Goal: Task Accomplishment & Management: Manage account settings

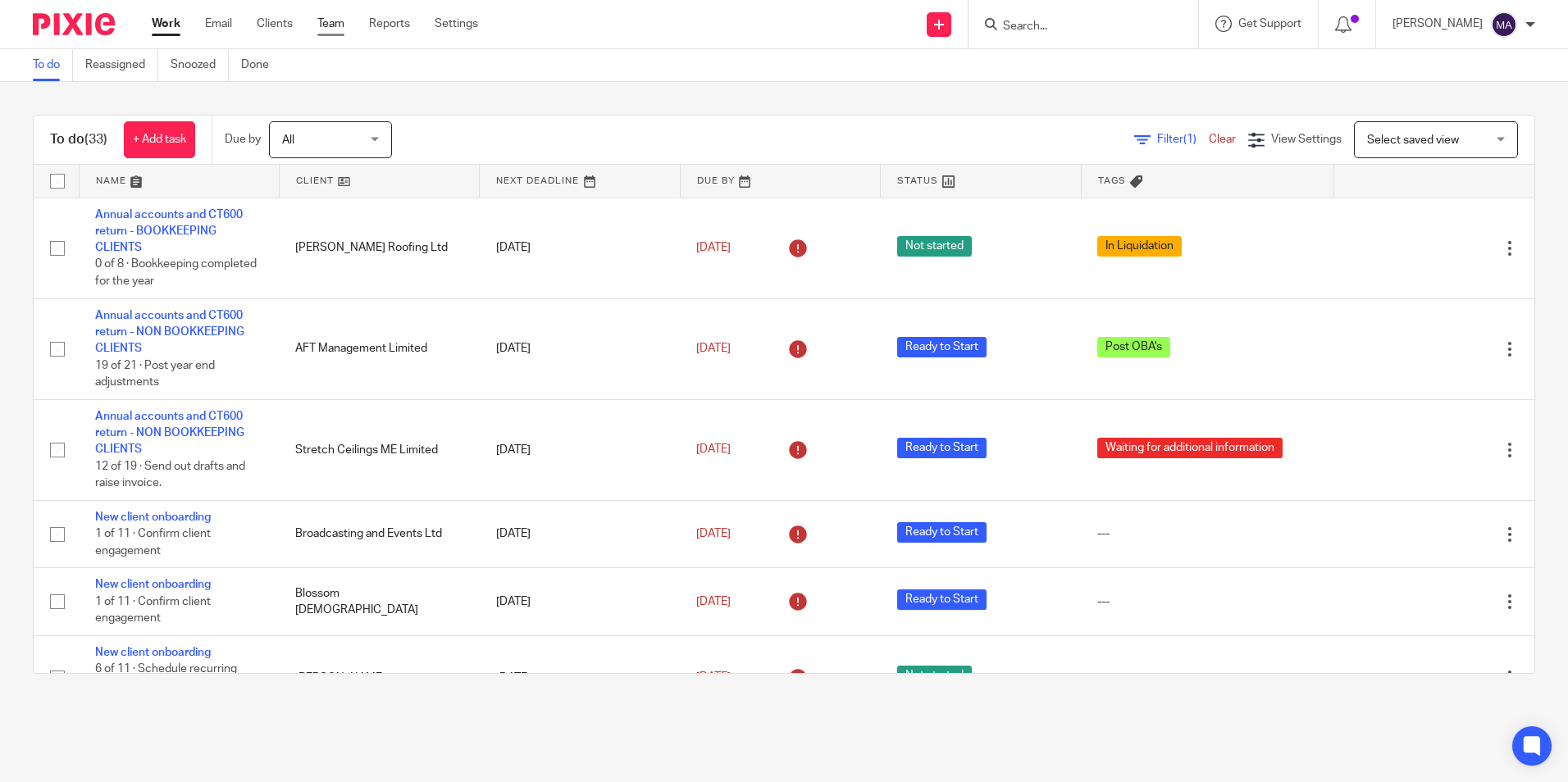
click at [341, 21] on link "Team" at bounding box center [330, 24] width 27 height 16
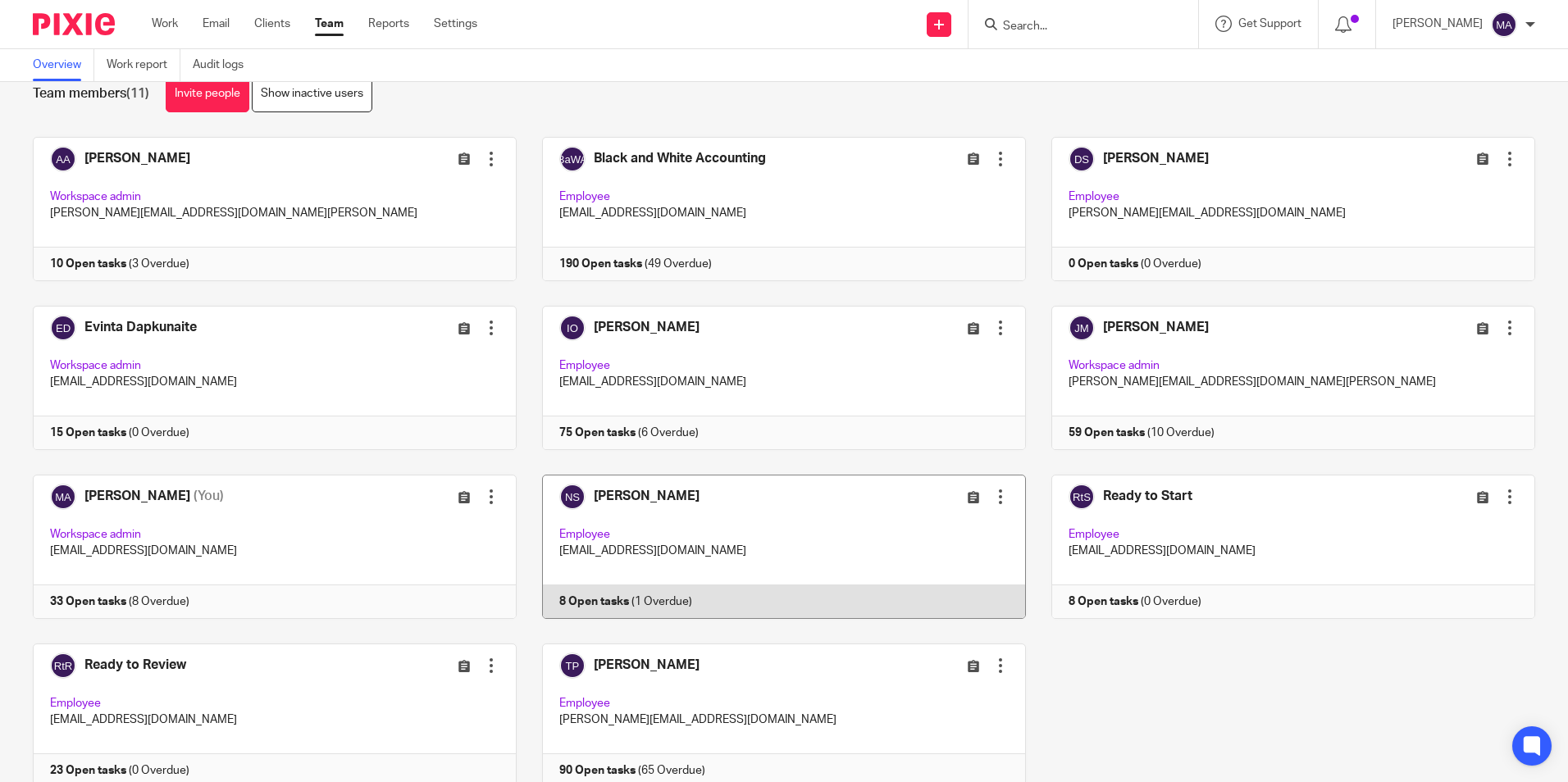
scroll to position [102, 0]
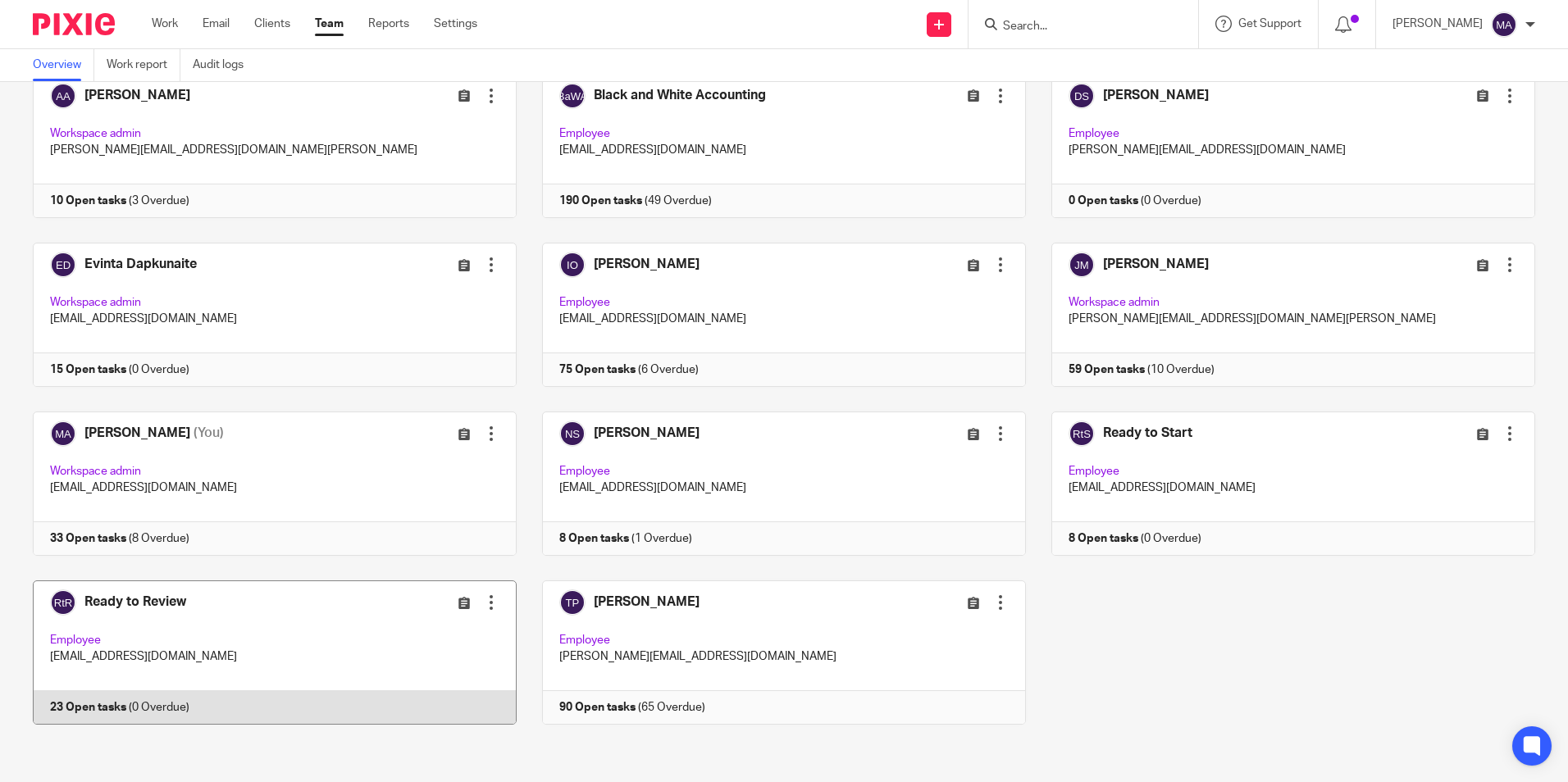
click at [150, 598] on link at bounding box center [262, 653] width 509 height 144
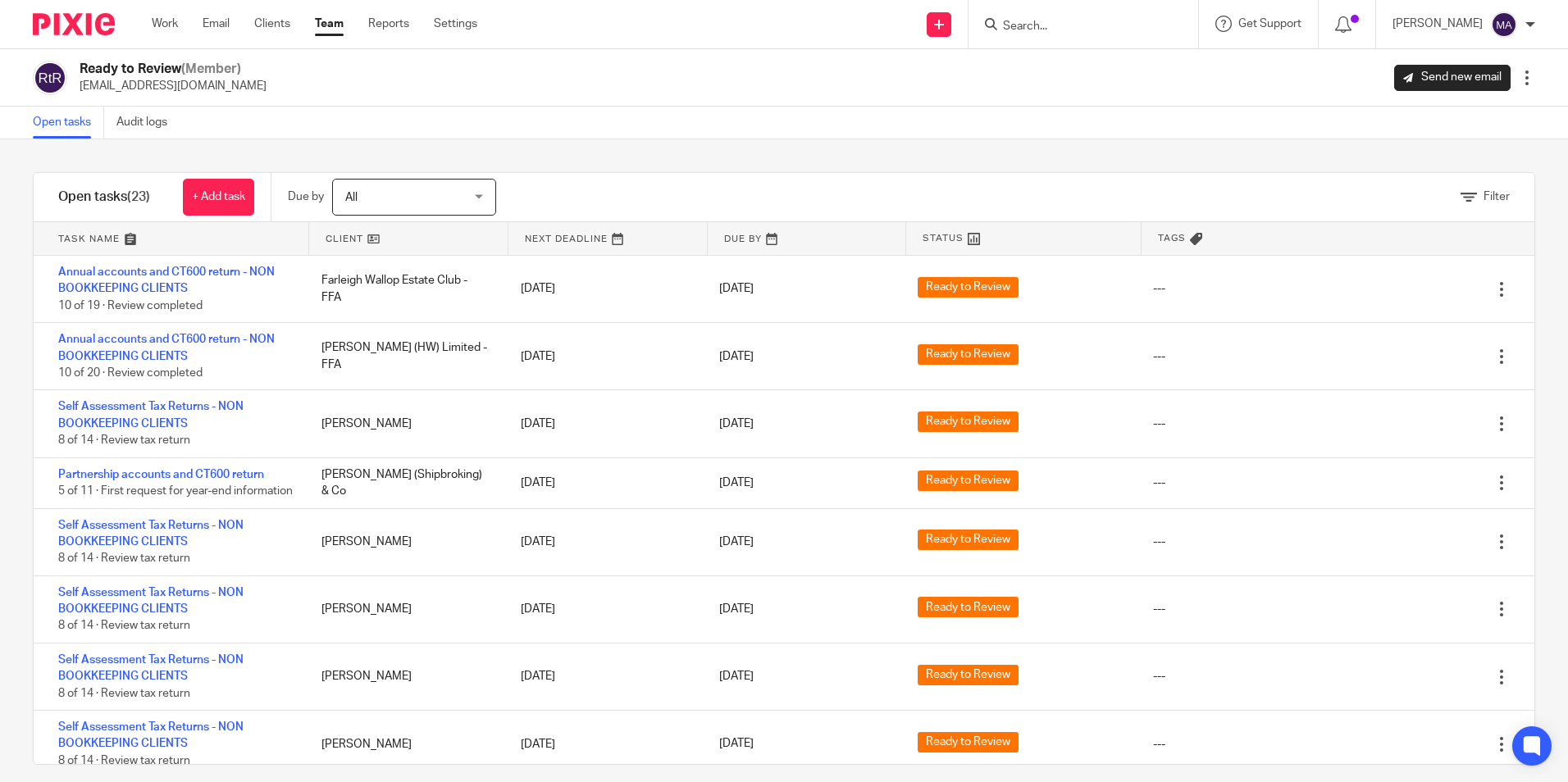
click at [1053, 27] on input "Search" at bounding box center [1074, 27] width 147 height 15
type input "kineti"
click at [1089, 88] on link at bounding box center [1136, 71] width 277 height 38
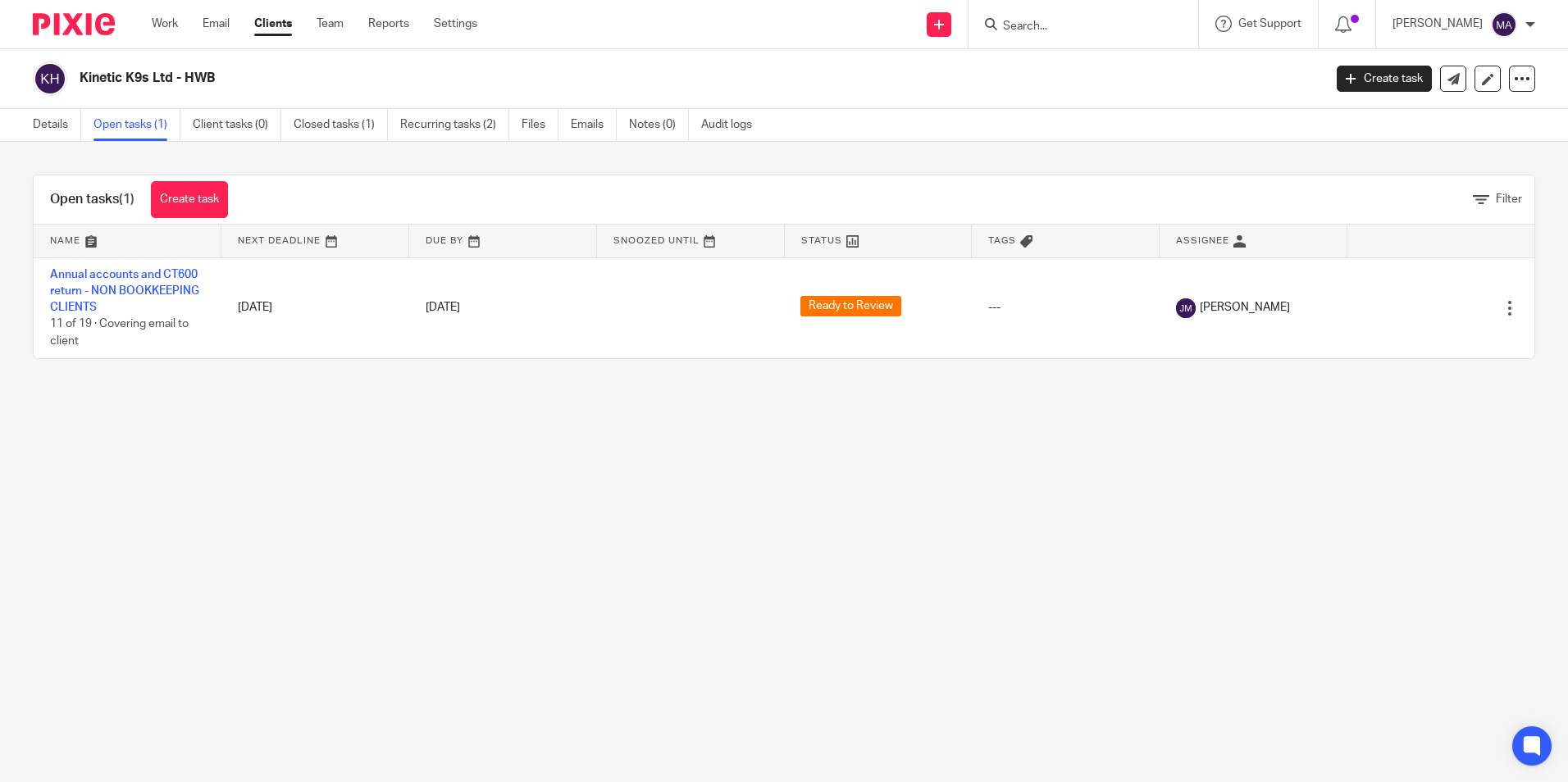
click at [692, 506] on main "Kinetic K9s Ltd - HWB Create task Update from Companies House Export data Merge…" at bounding box center [784, 391] width 1568 height 782
click at [329, 28] on link "Team" at bounding box center [330, 24] width 27 height 16
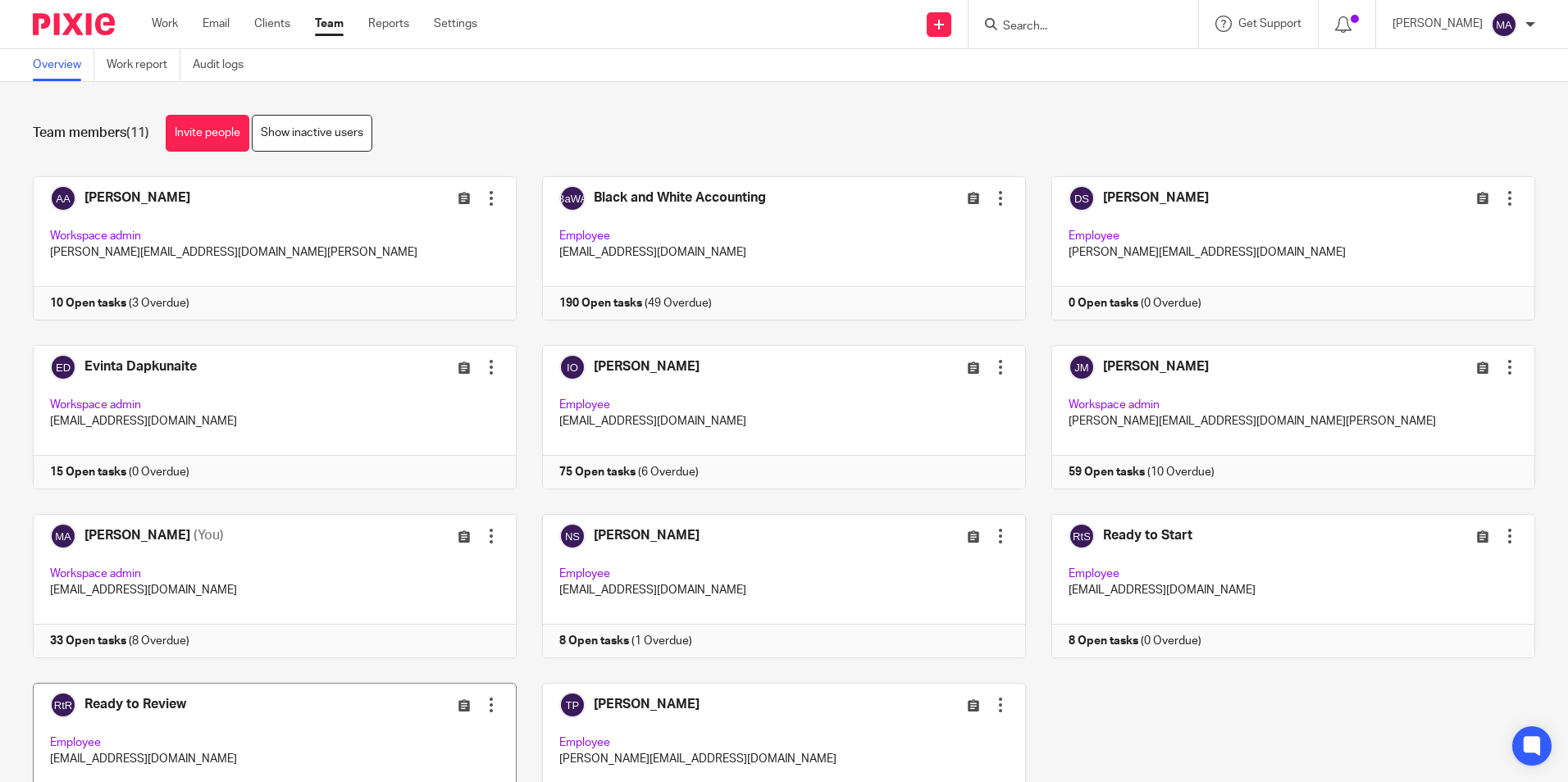
click at [117, 708] on link at bounding box center [262, 755] width 509 height 144
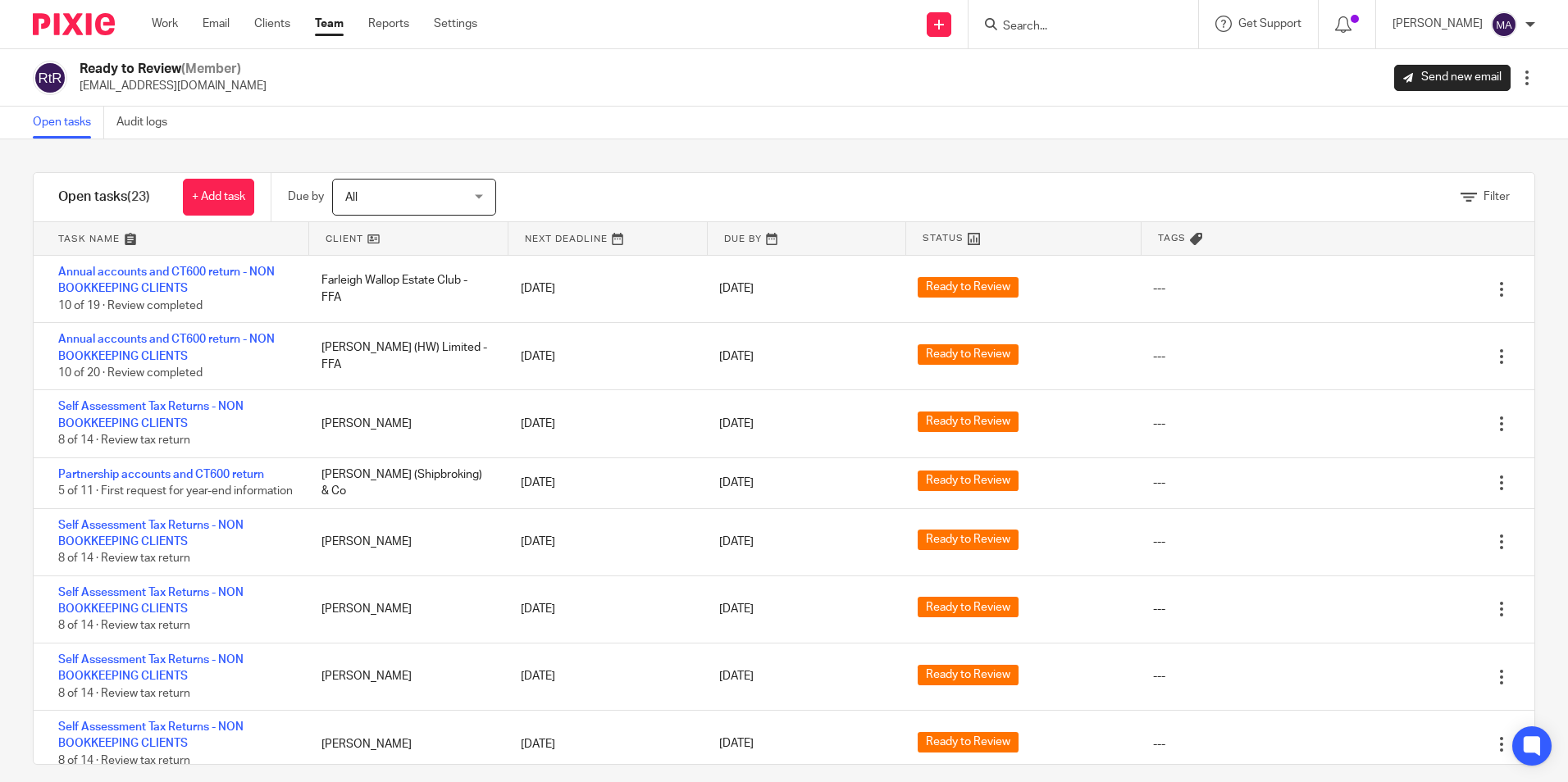
click at [325, 20] on link "Team" at bounding box center [329, 24] width 29 height 16
click at [327, 21] on link "Team" at bounding box center [329, 24] width 29 height 16
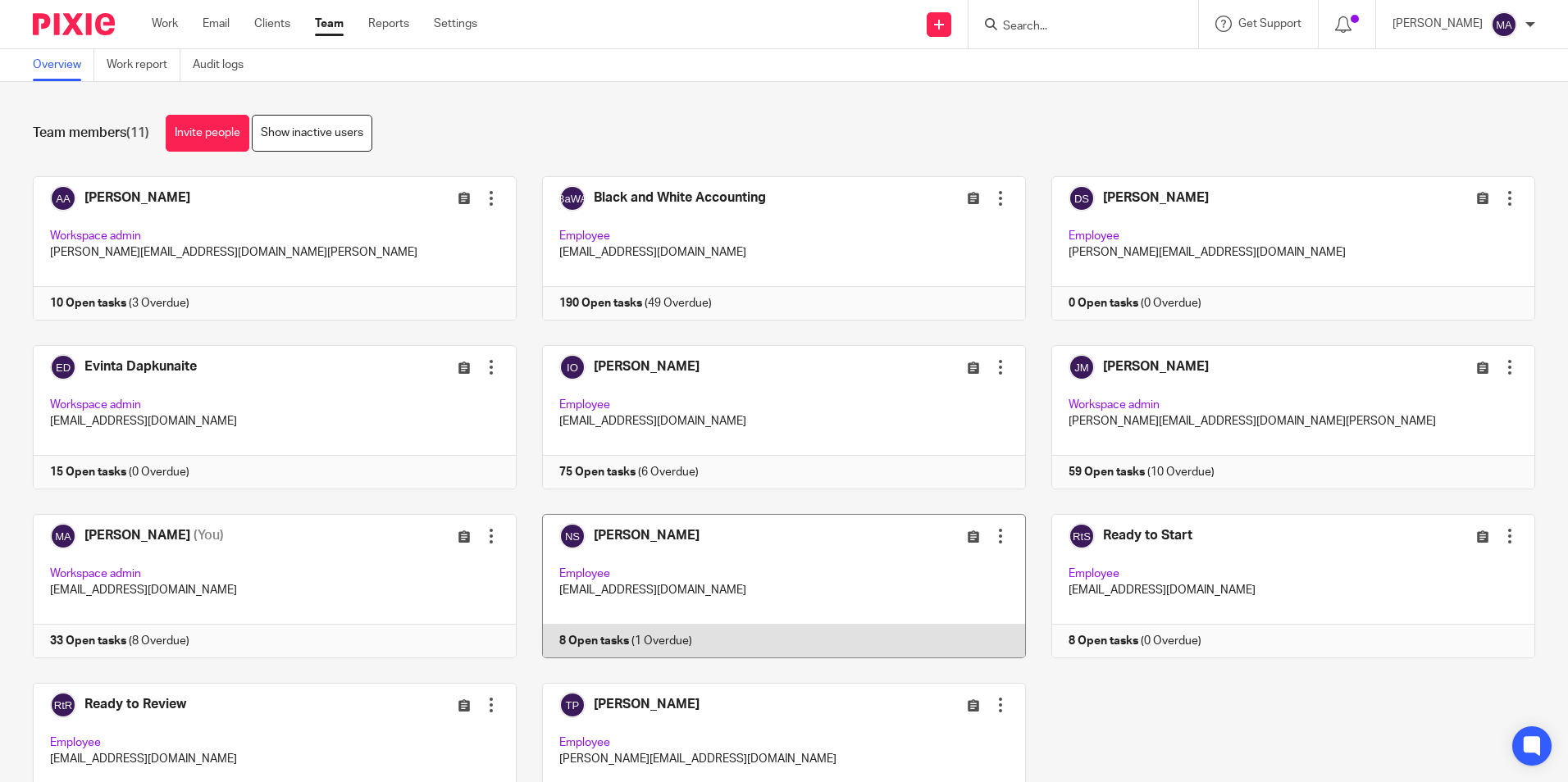
click at [635, 541] on link at bounding box center [771, 586] width 509 height 144
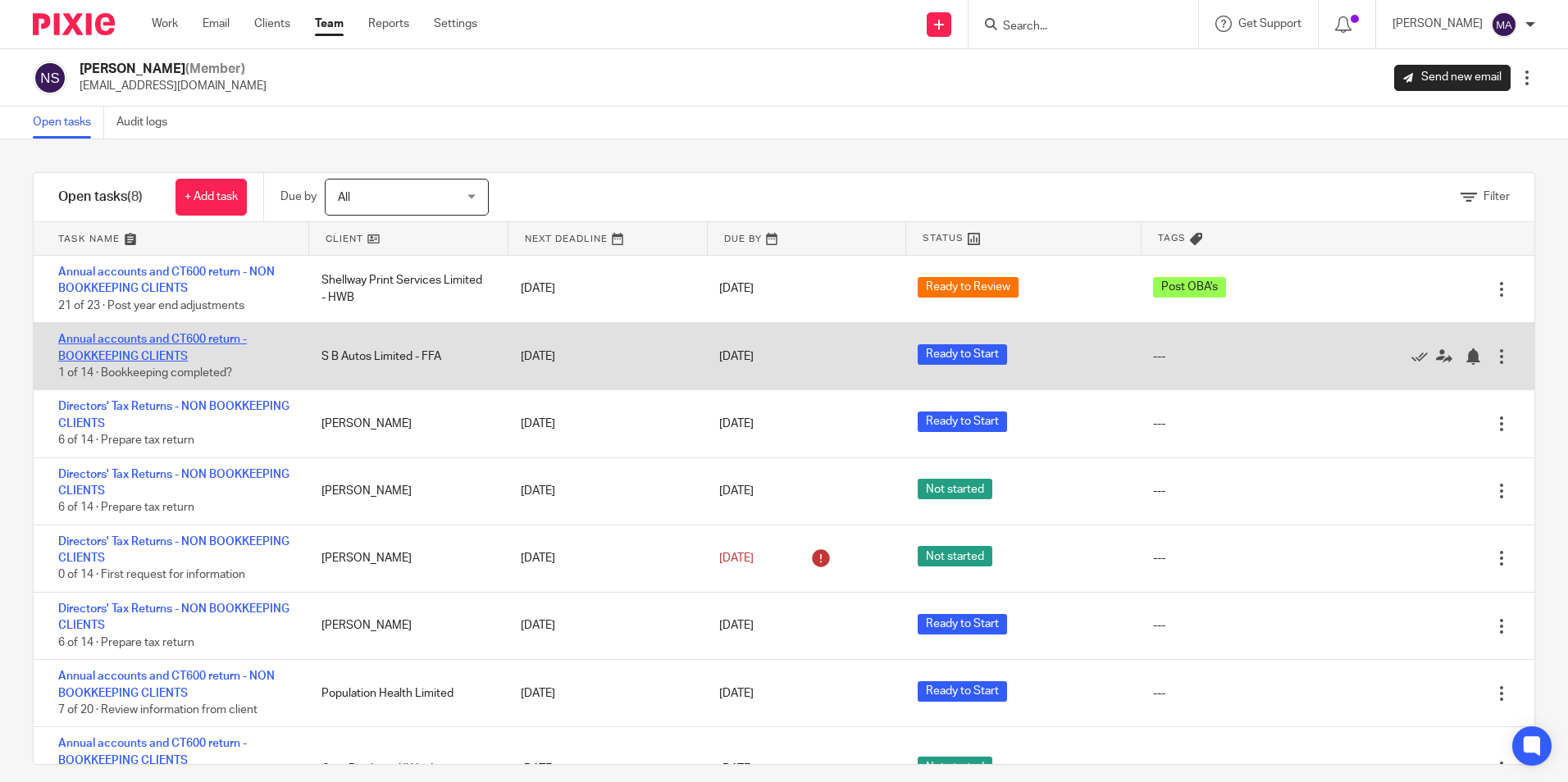
click at [144, 360] on link "Annual accounts and CT600 return - BOOKKEEPING CLIENTS" at bounding box center [152, 348] width 189 height 28
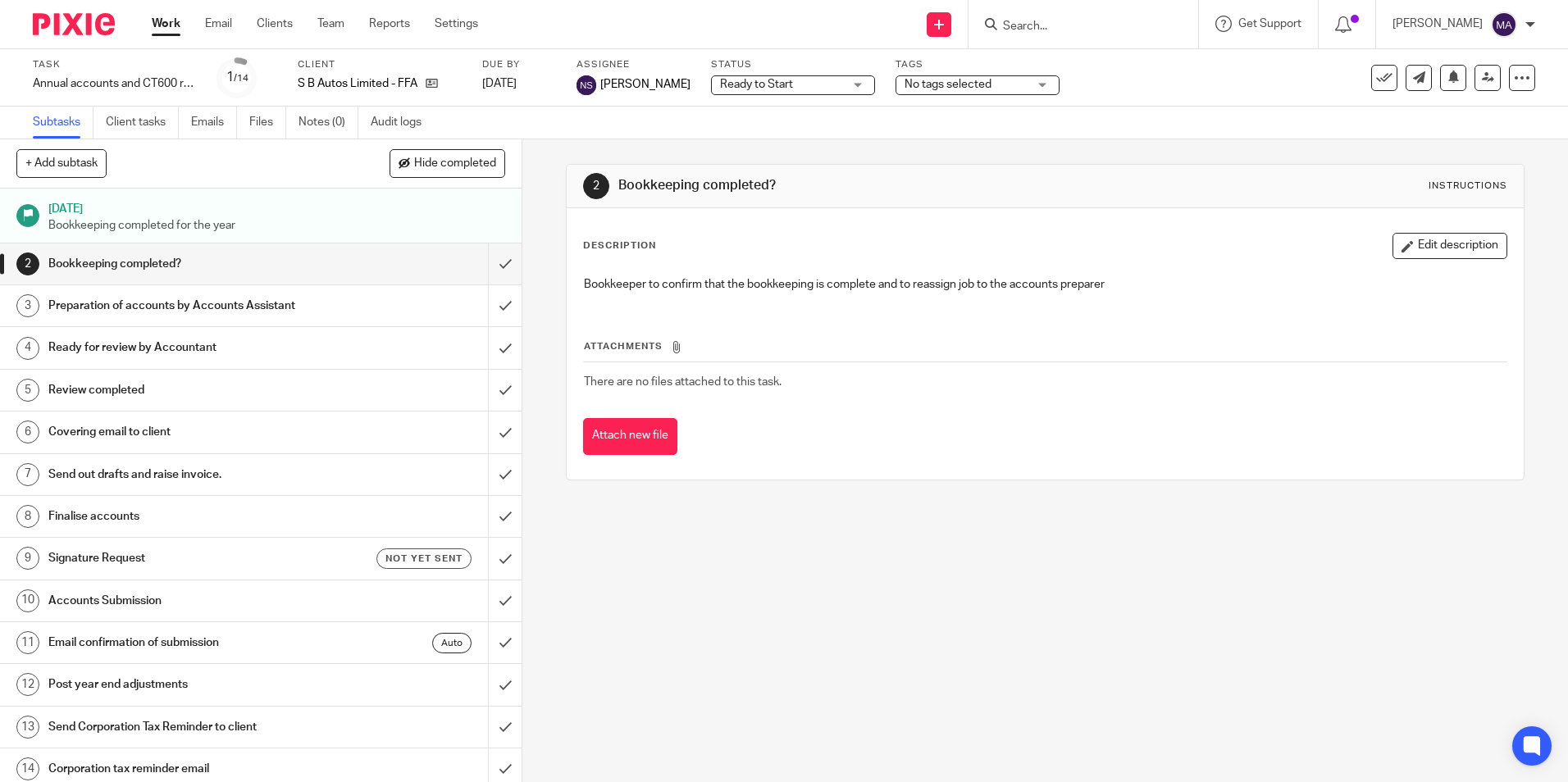
click at [793, 84] on span "Ready to Start" at bounding box center [756, 85] width 73 height 12
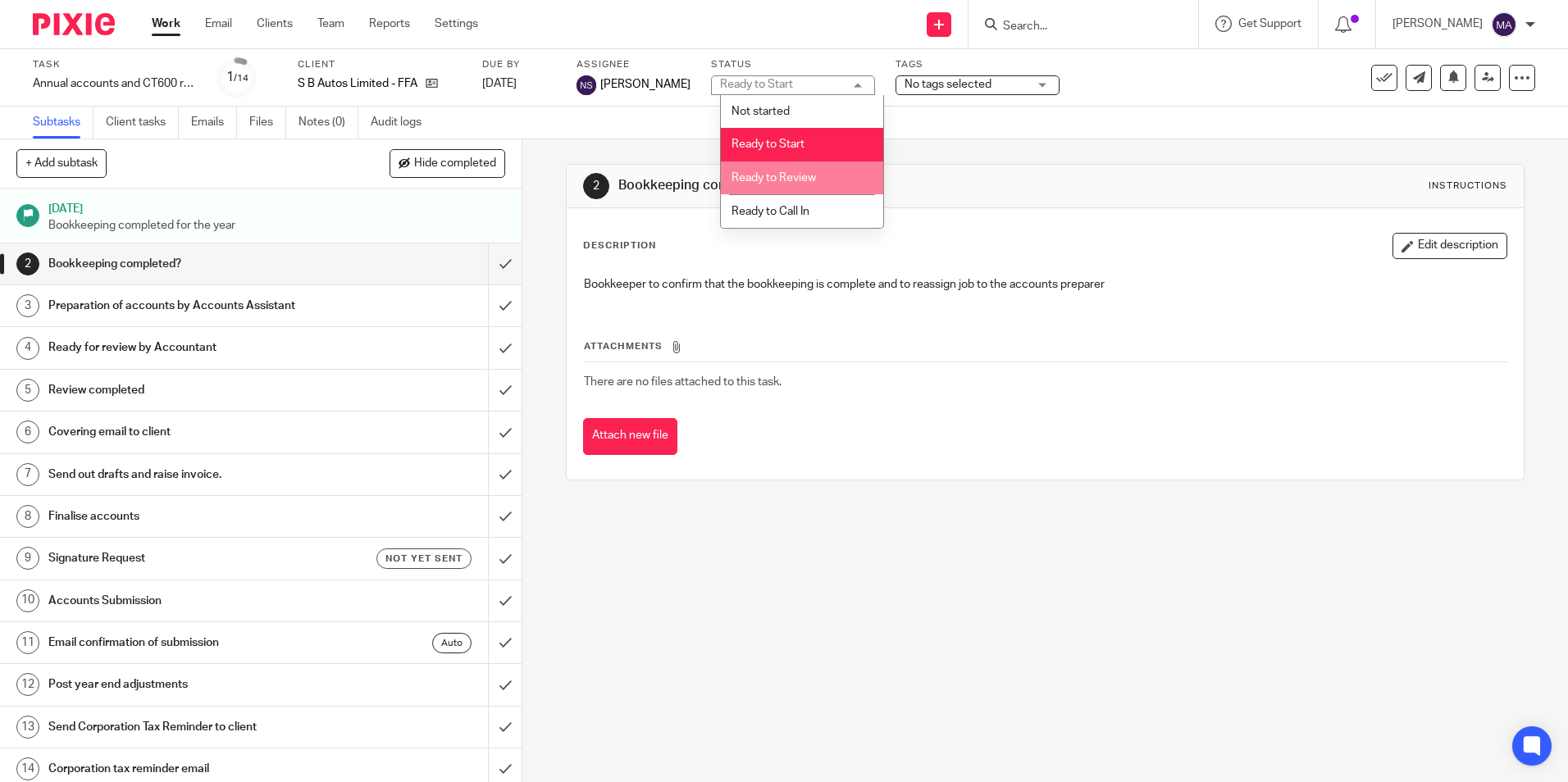
click at [789, 172] on span "Ready to Review" at bounding box center [774, 178] width 85 height 12
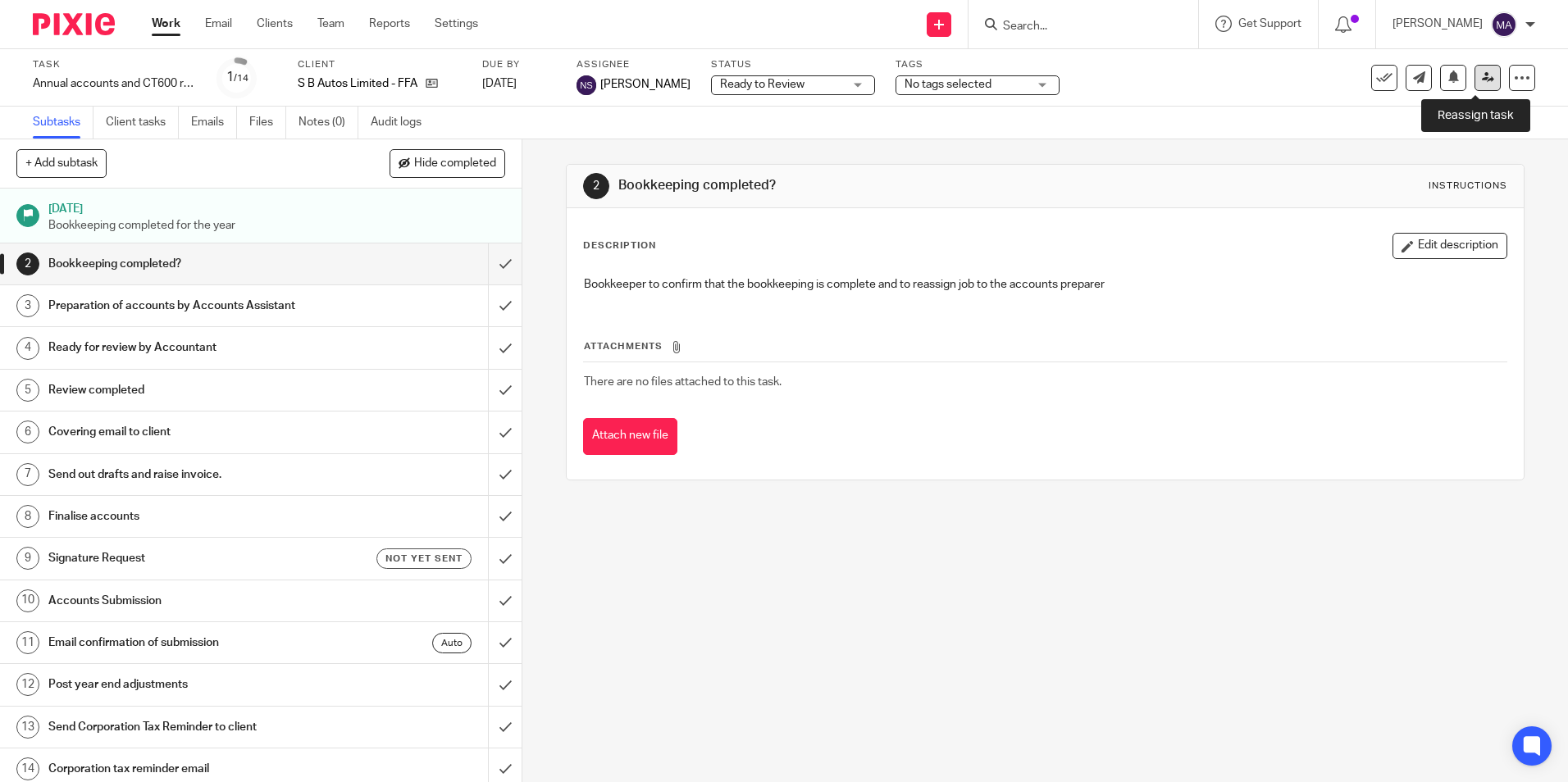
click at [1481, 76] on icon at bounding box center [1487, 77] width 12 height 12
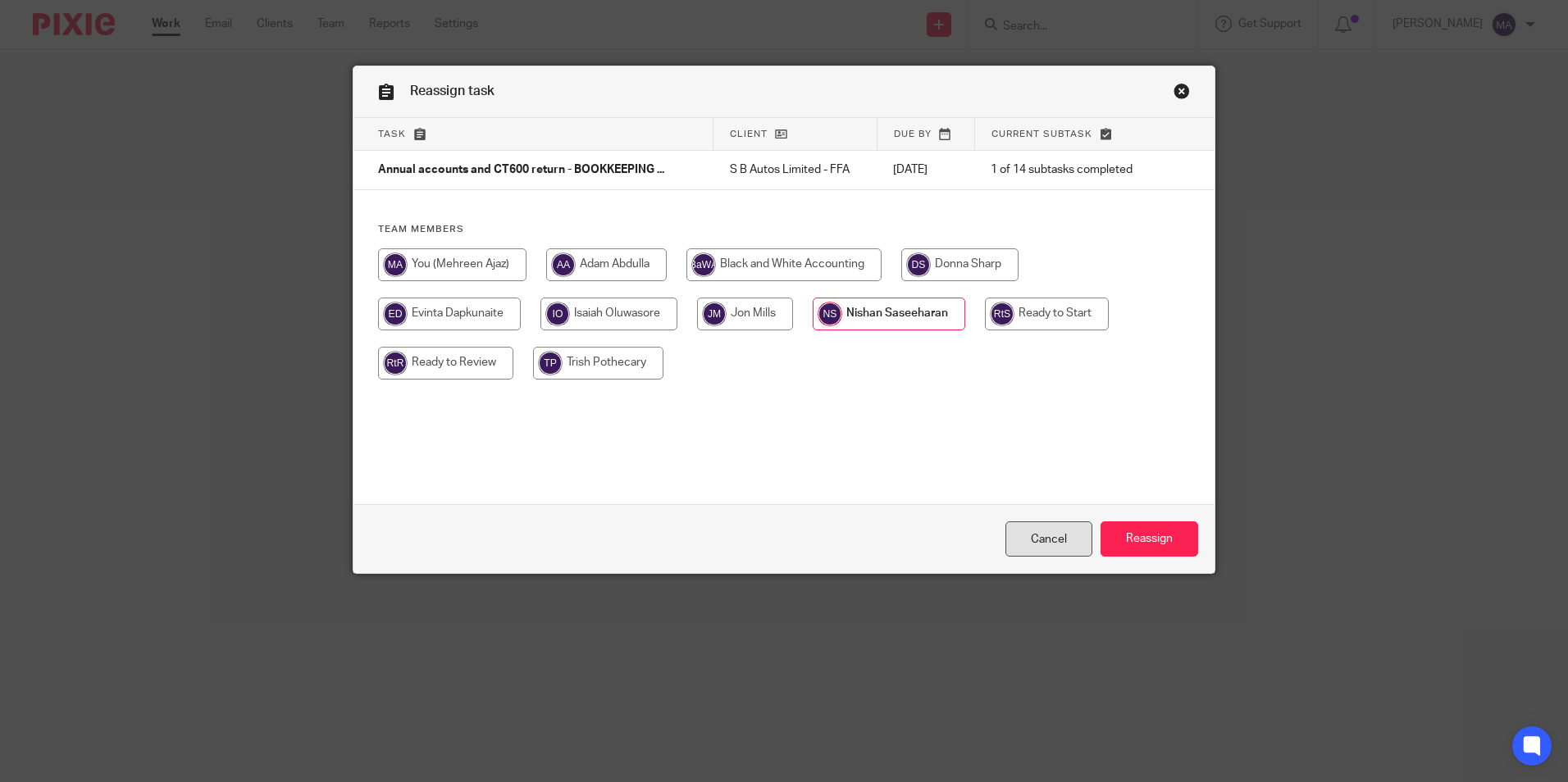
click at [1077, 540] on link "Cancel" at bounding box center [1048, 539] width 87 height 35
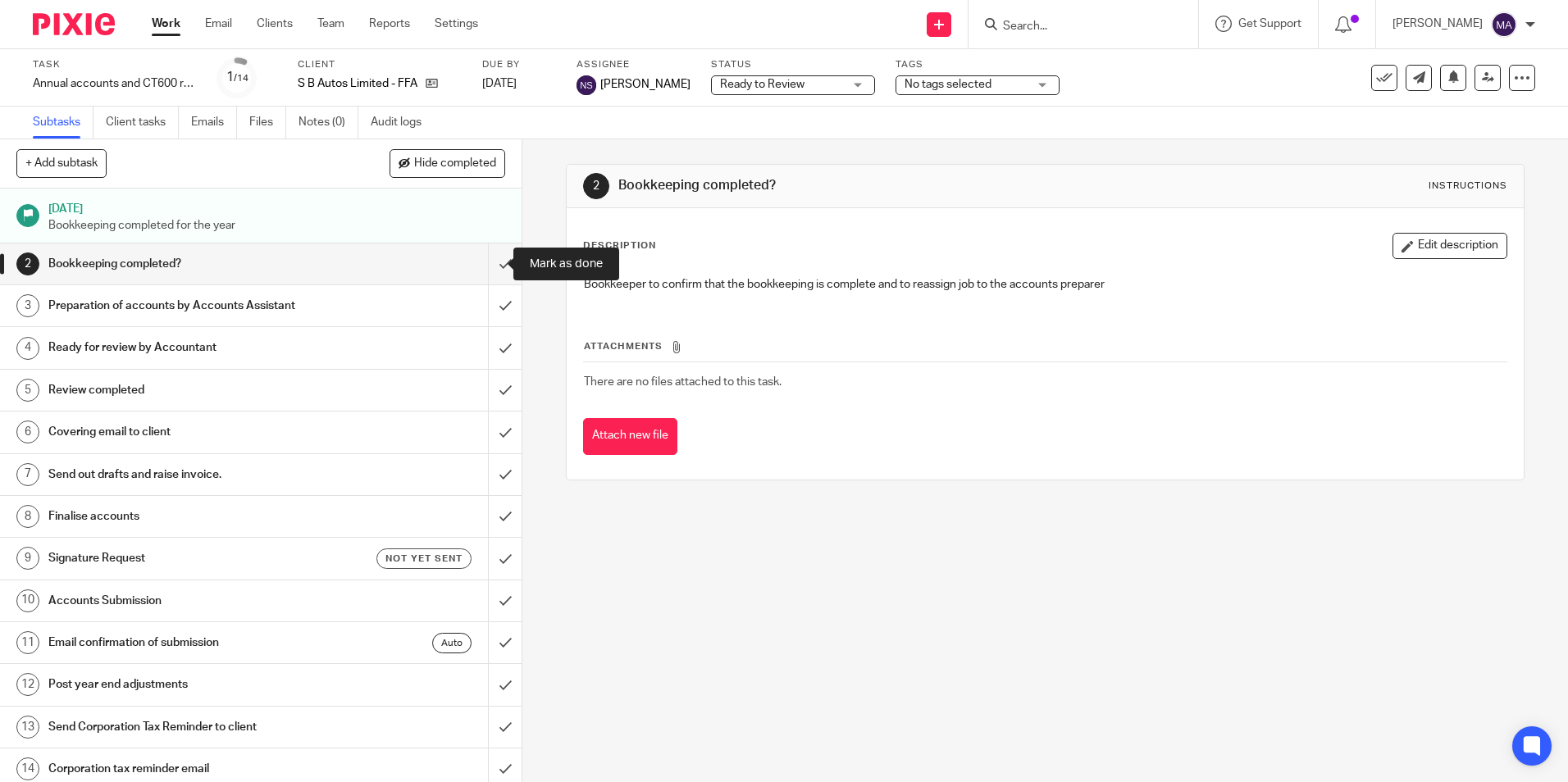
click at [485, 261] on input "submit" at bounding box center [260, 265] width 522 height 41
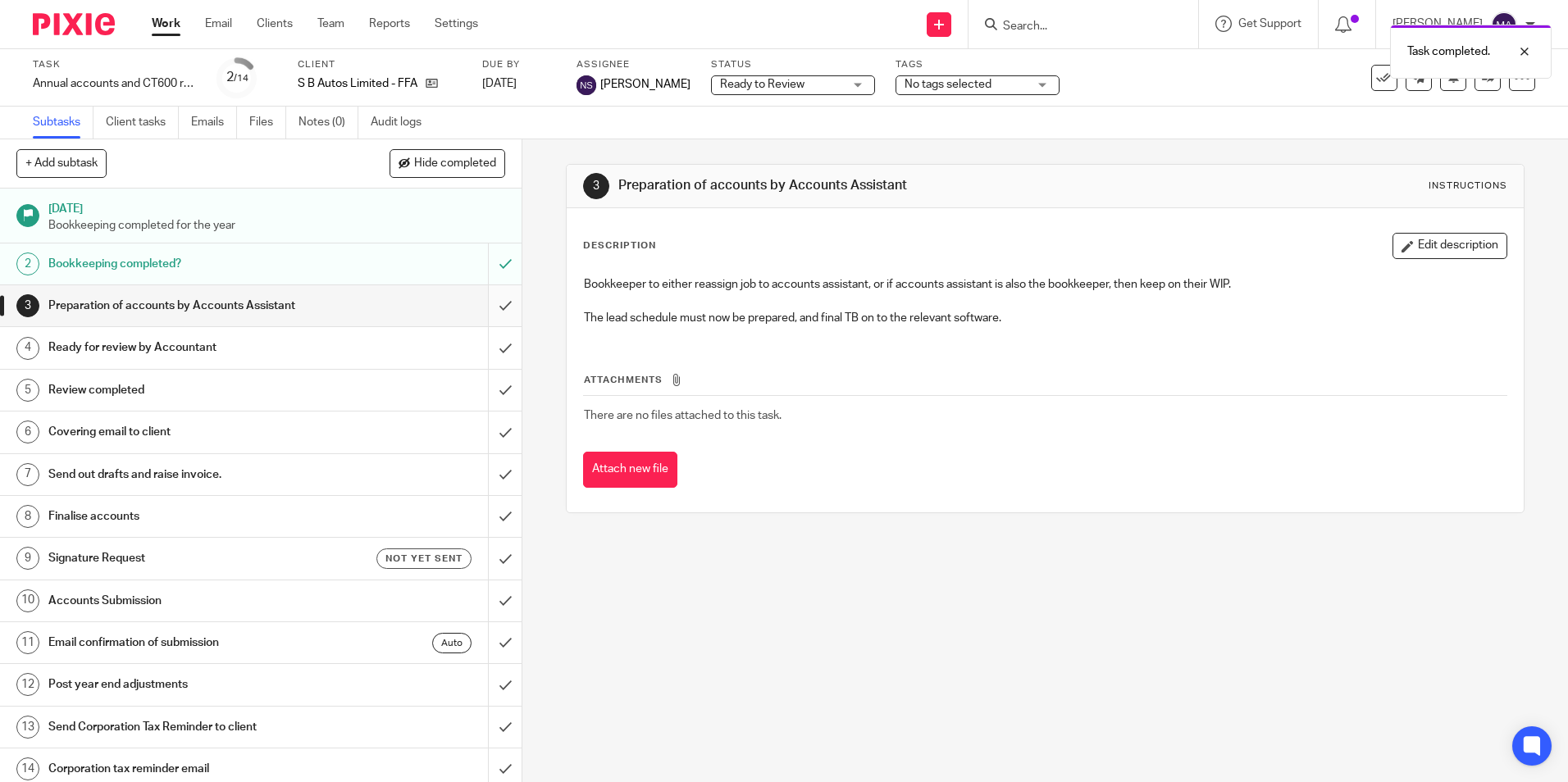
click at [490, 301] on input "submit" at bounding box center [260, 306] width 522 height 41
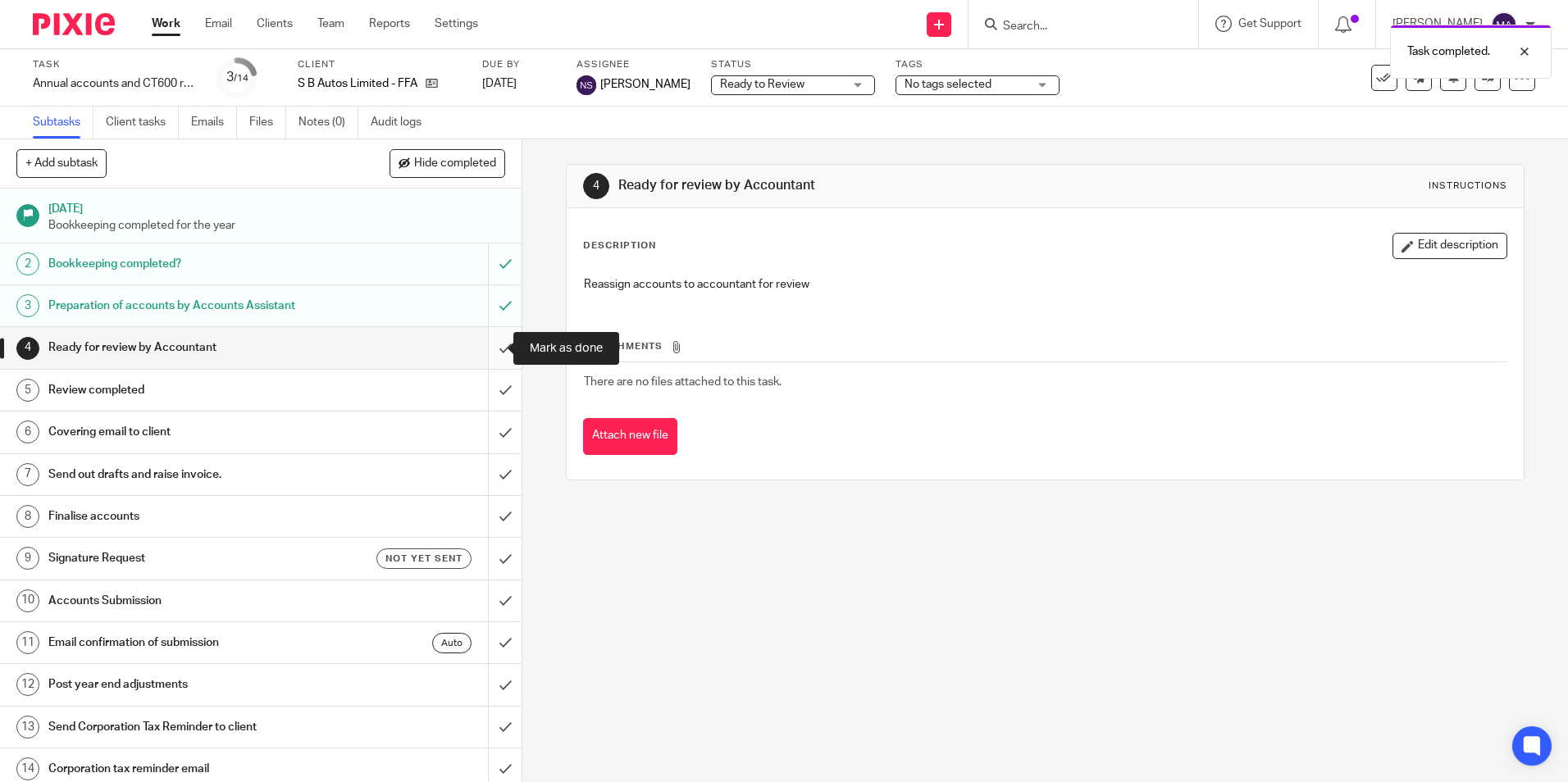
click at [488, 344] on input "submit" at bounding box center [260, 348] width 522 height 41
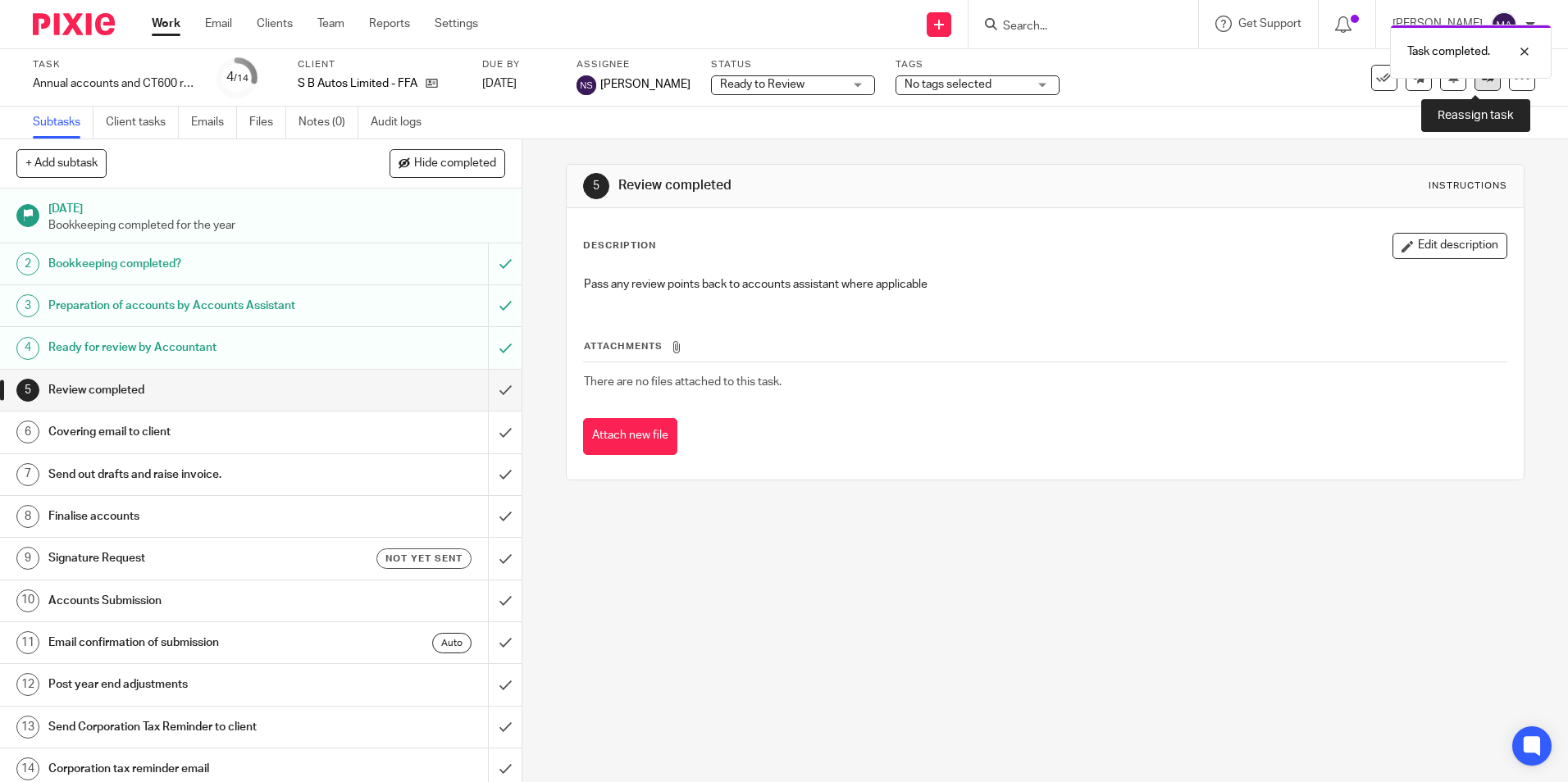
click at [1477, 86] on link at bounding box center [1487, 78] width 26 height 26
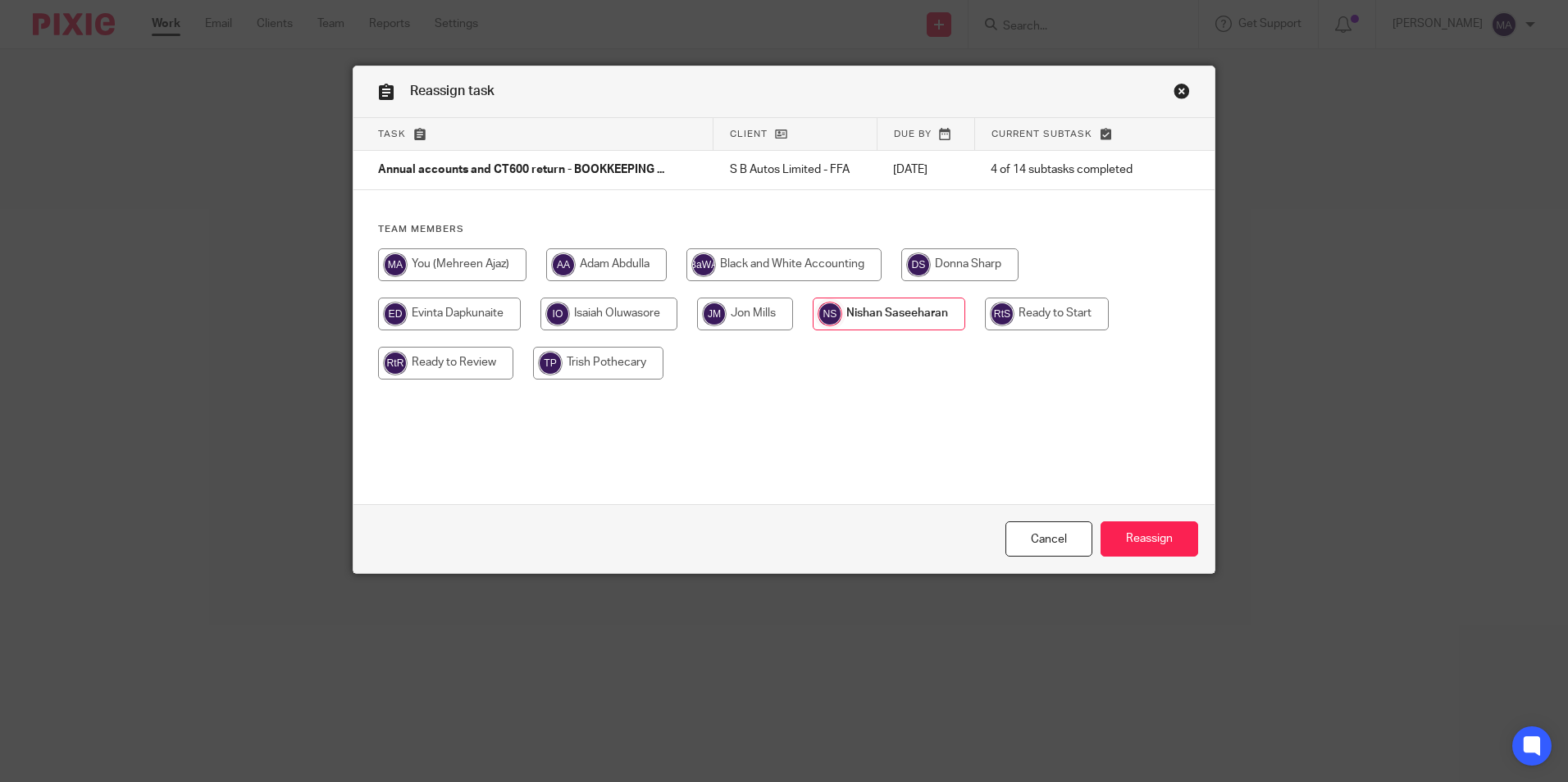
click at [457, 360] on input "radio" at bounding box center [446, 363] width 135 height 33
radio input "true"
click at [1129, 532] on input "Reassign" at bounding box center [1149, 539] width 97 height 35
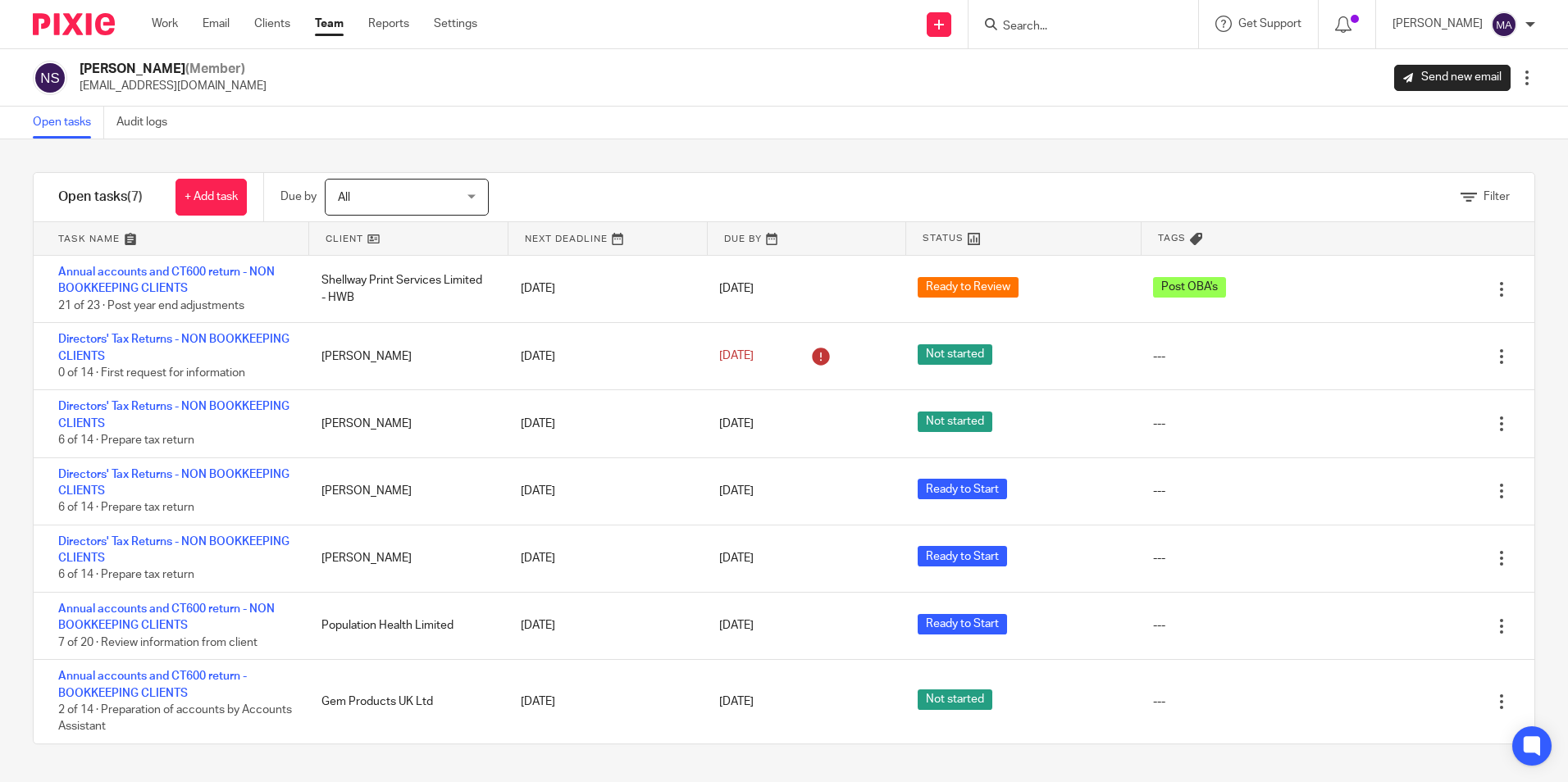
click at [337, 21] on link "Team" at bounding box center [329, 24] width 29 height 16
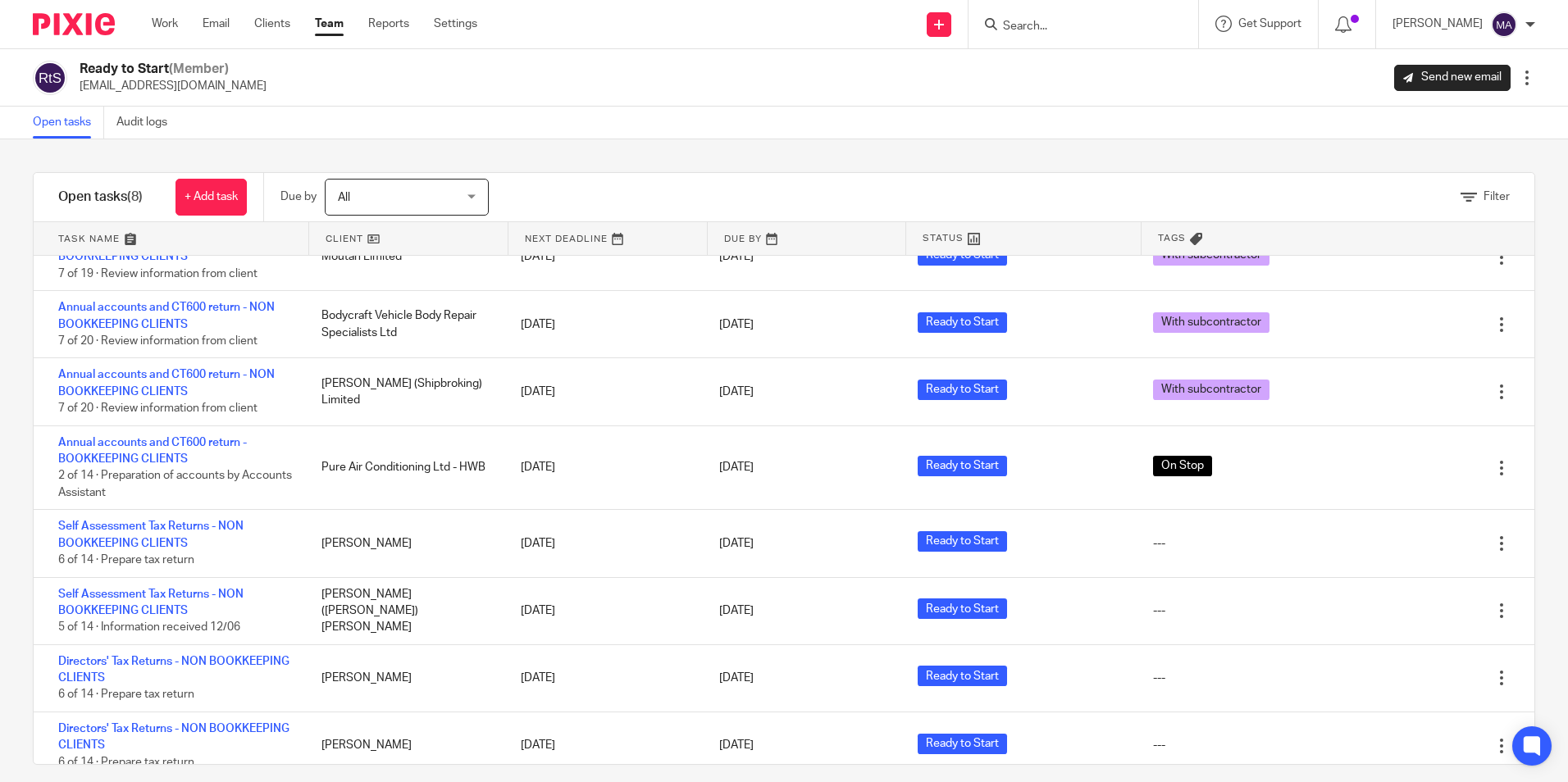
scroll to position [47, 0]
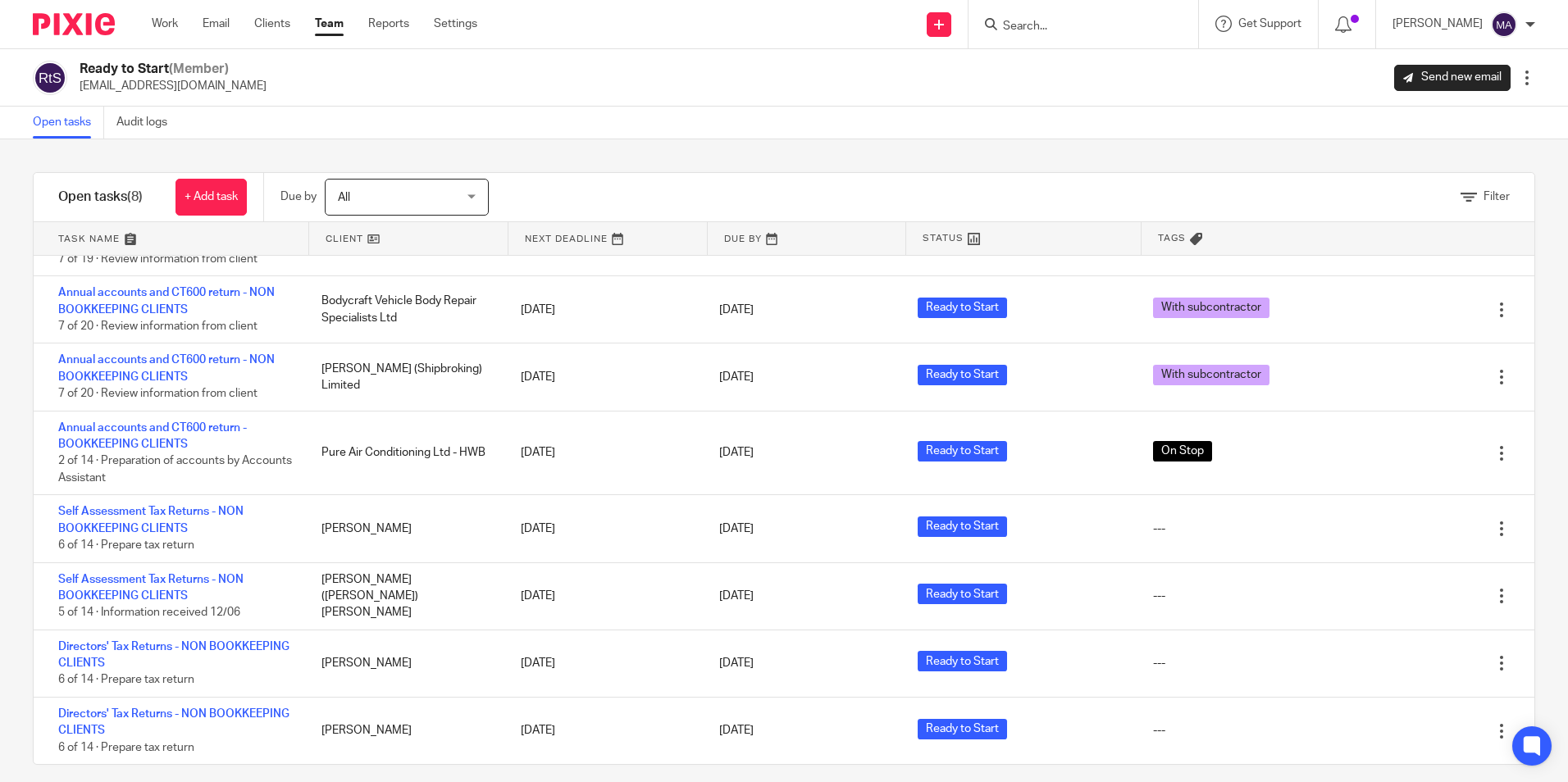
click at [1149, 21] on input "Search" at bounding box center [1074, 27] width 147 height 15
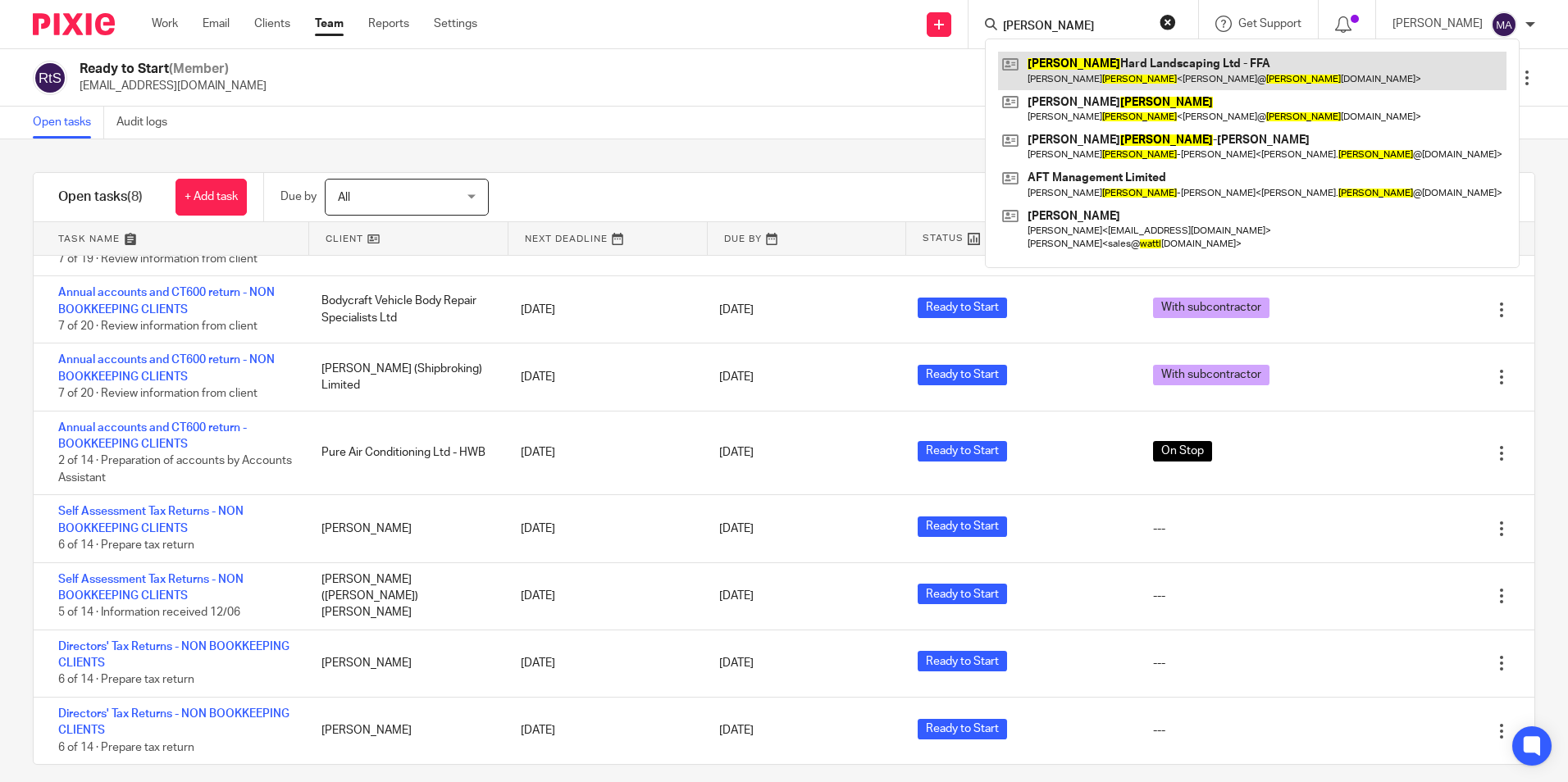
type input "watts"
click at [1167, 66] on link at bounding box center [1252, 71] width 508 height 38
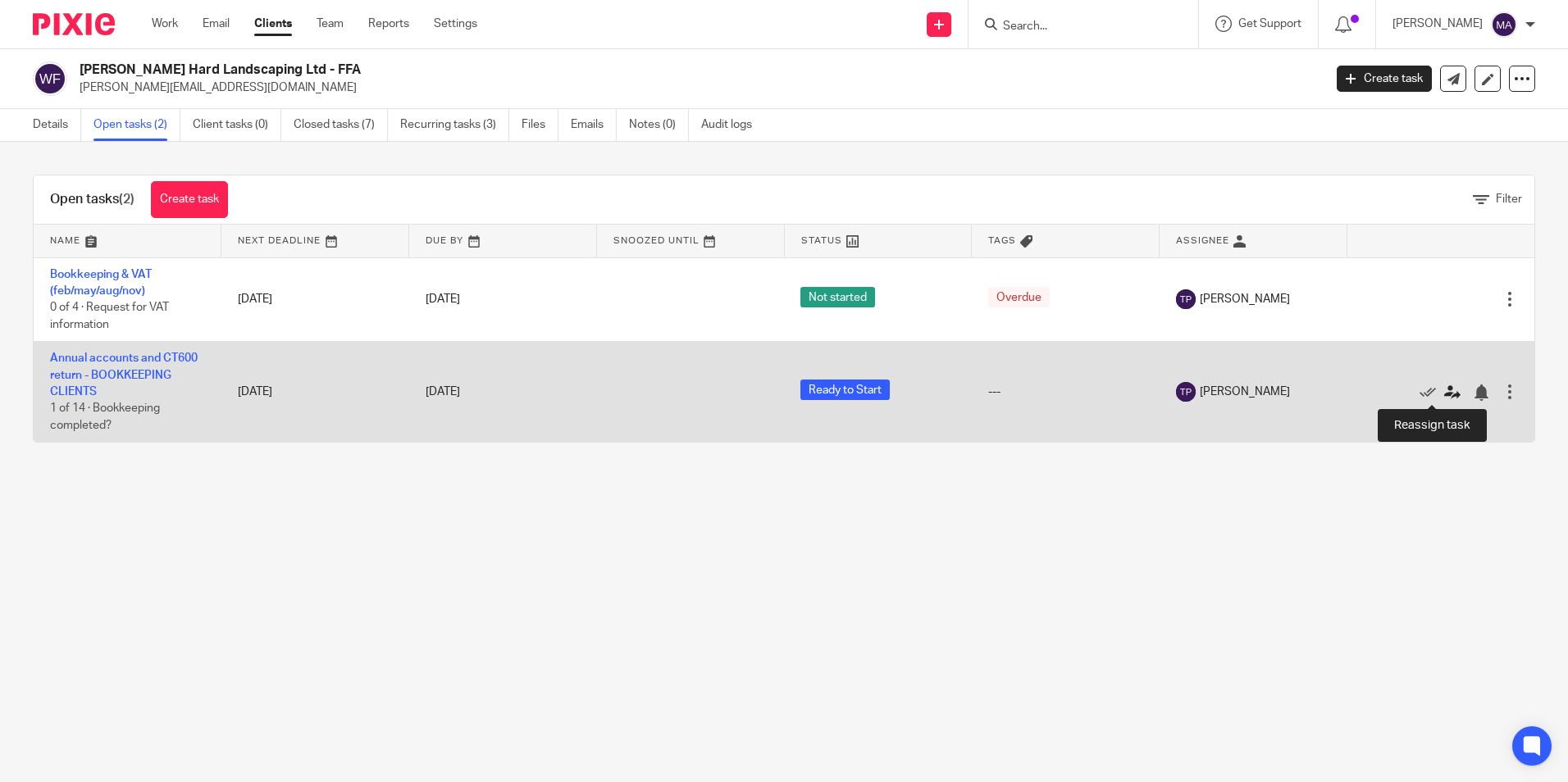
click at [1444, 394] on icon at bounding box center [1453, 393] width 16 height 16
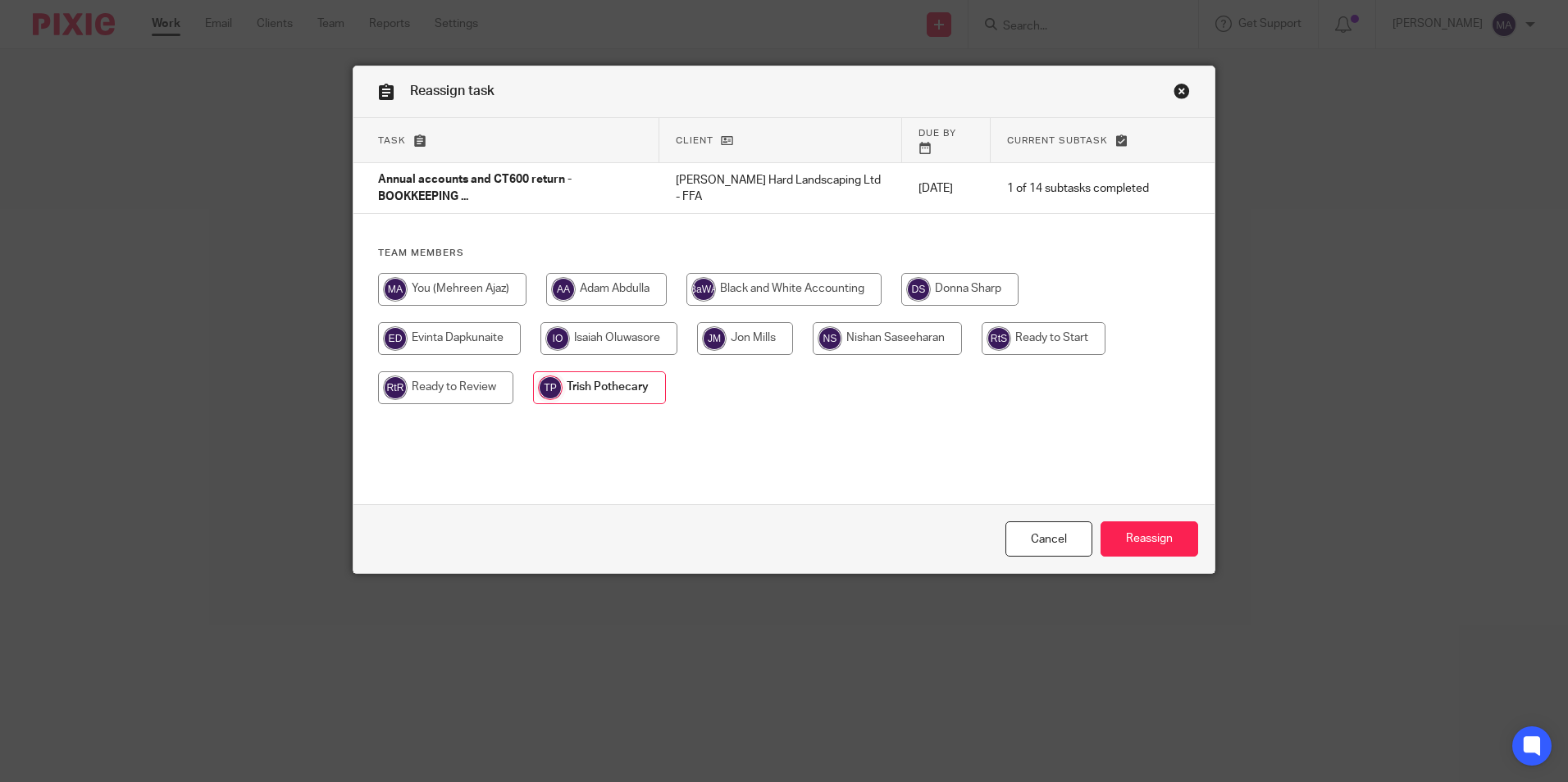
click at [867, 322] on input "radio" at bounding box center [887, 339] width 149 height 33
radio input "true"
click at [1123, 541] on input "Reassign" at bounding box center [1149, 539] width 97 height 35
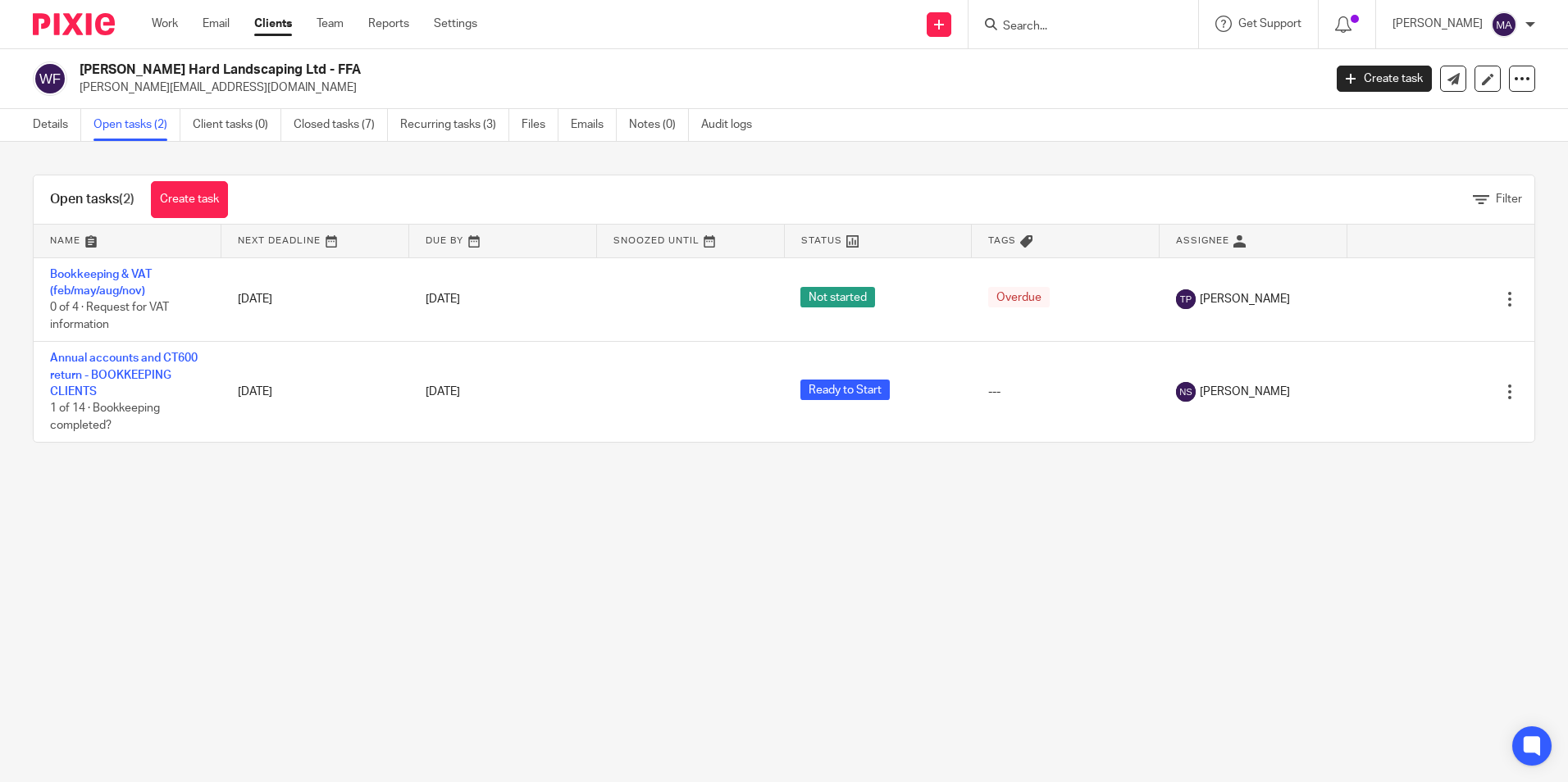
click at [1326, 590] on main "[PERSON_NAME] Hard Landscaping Ltd - FFA [PERSON_NAME][EMAIL_ADDRESS][DOMAIN_NA…" at bounding box center [784, 391] width 1568 height 782
click at [953, 654] on main "Watts Hard Landscaping Ltd - FFA dan@wattshardlandscaping.co.uk Create task Upd…" at bounding box center [784, 391] width 1568 height 782
click at [1308, 544] on main "Watts Hard Landscaping Ltd - FFA dan@wattshardlandscaping.co.uk Create task Upd…" at bounding box center [784, 391] width 1568 height 782
click at [344, 23] on link "Team" at bounding box center [330, 24] width 27 height 16
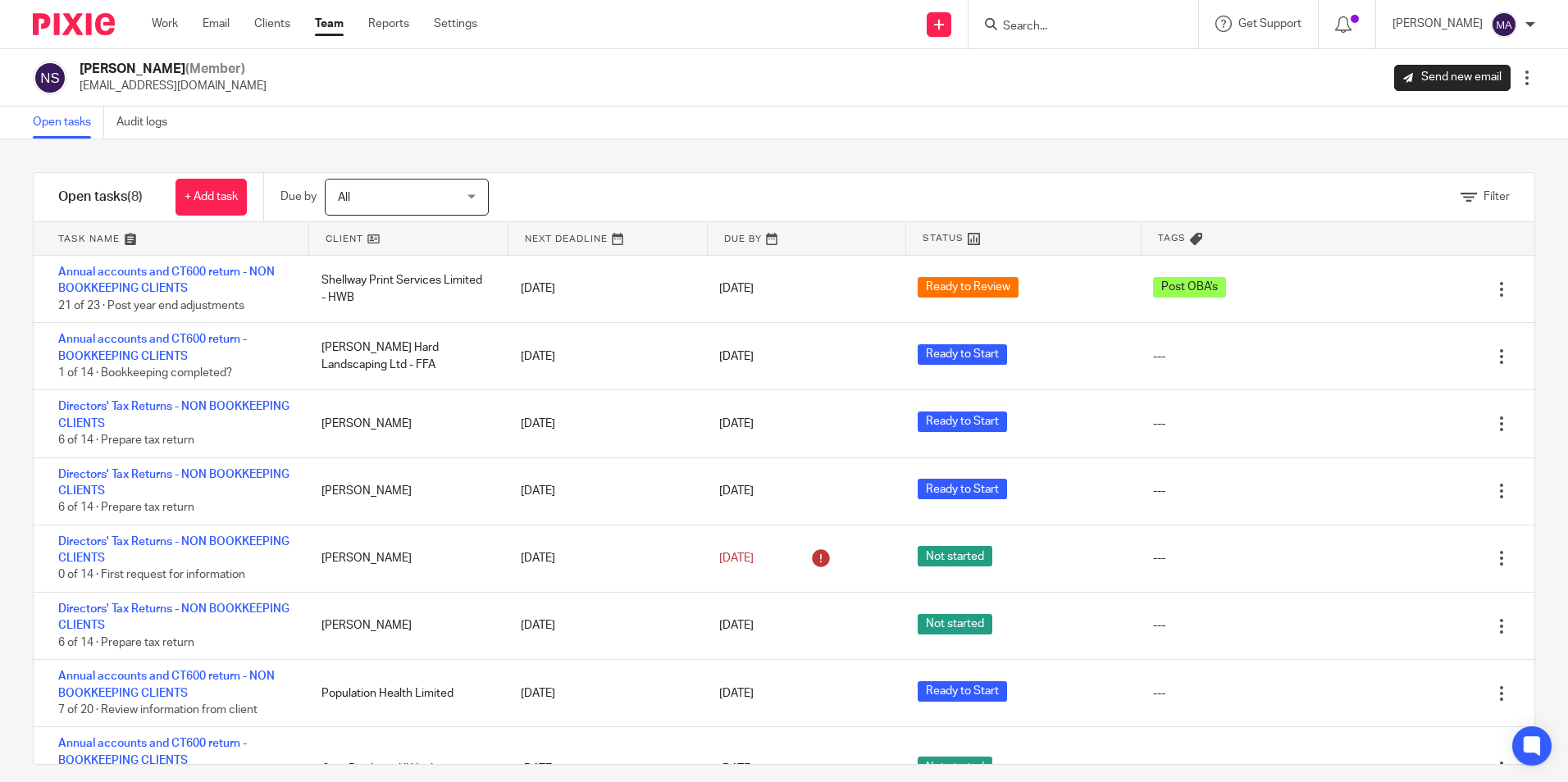
click at [323, 30] on link "Team" at bounding box center [329, 24] width 29 height 16
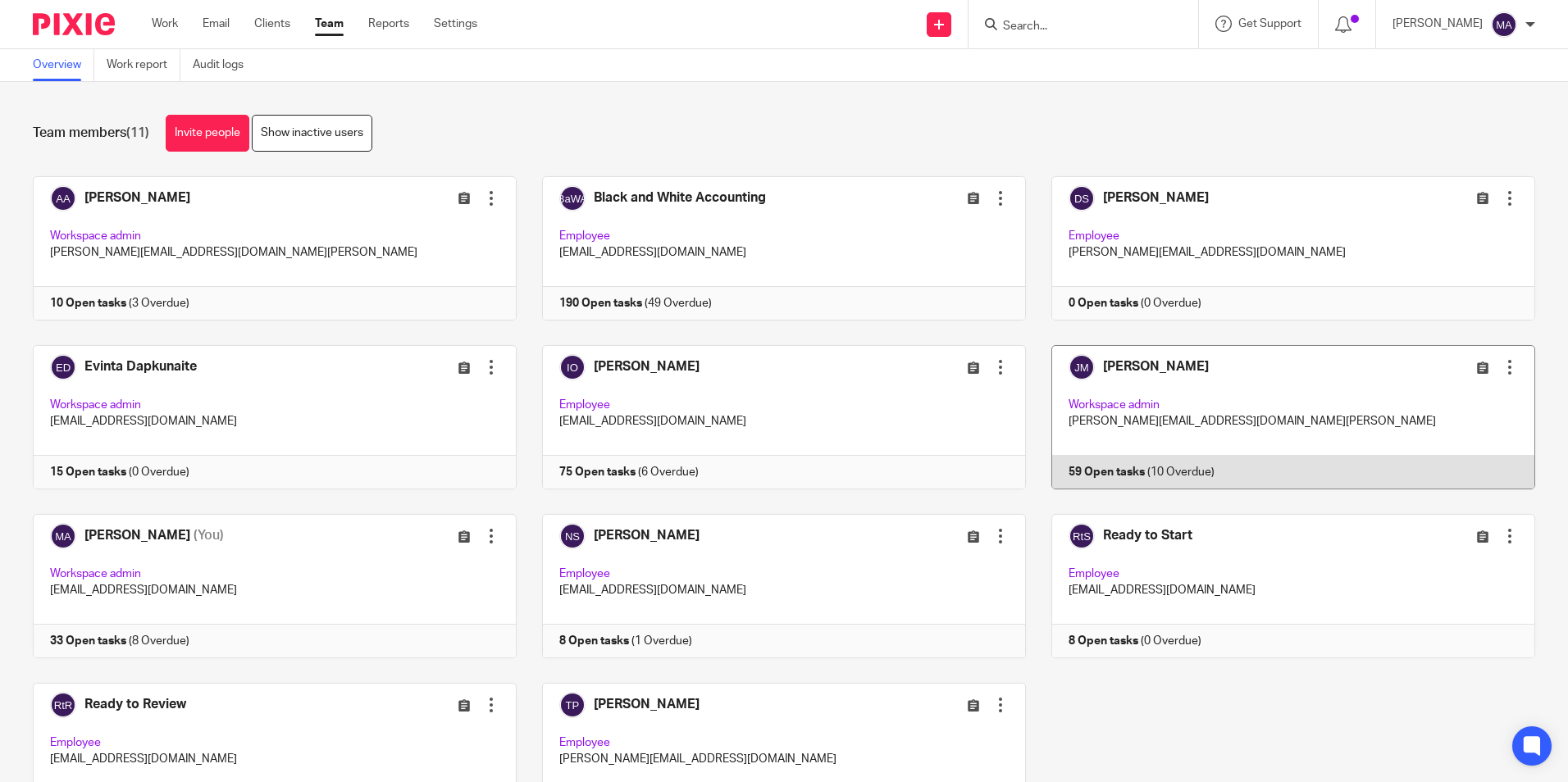
click at [1121, 367] on link at bounding box center [1280, 417] width 509 height 144
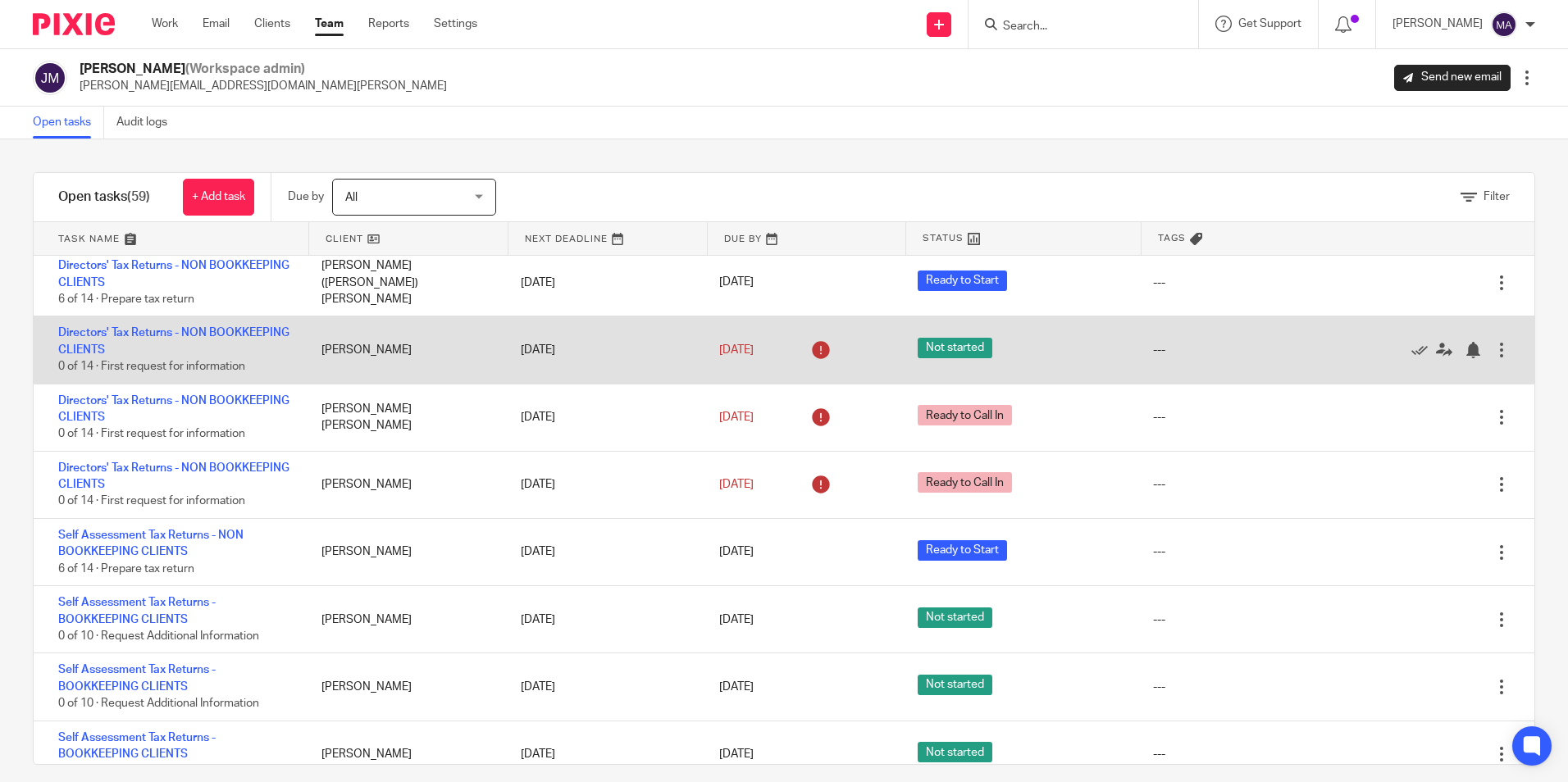
scroll to position [2297, 0]
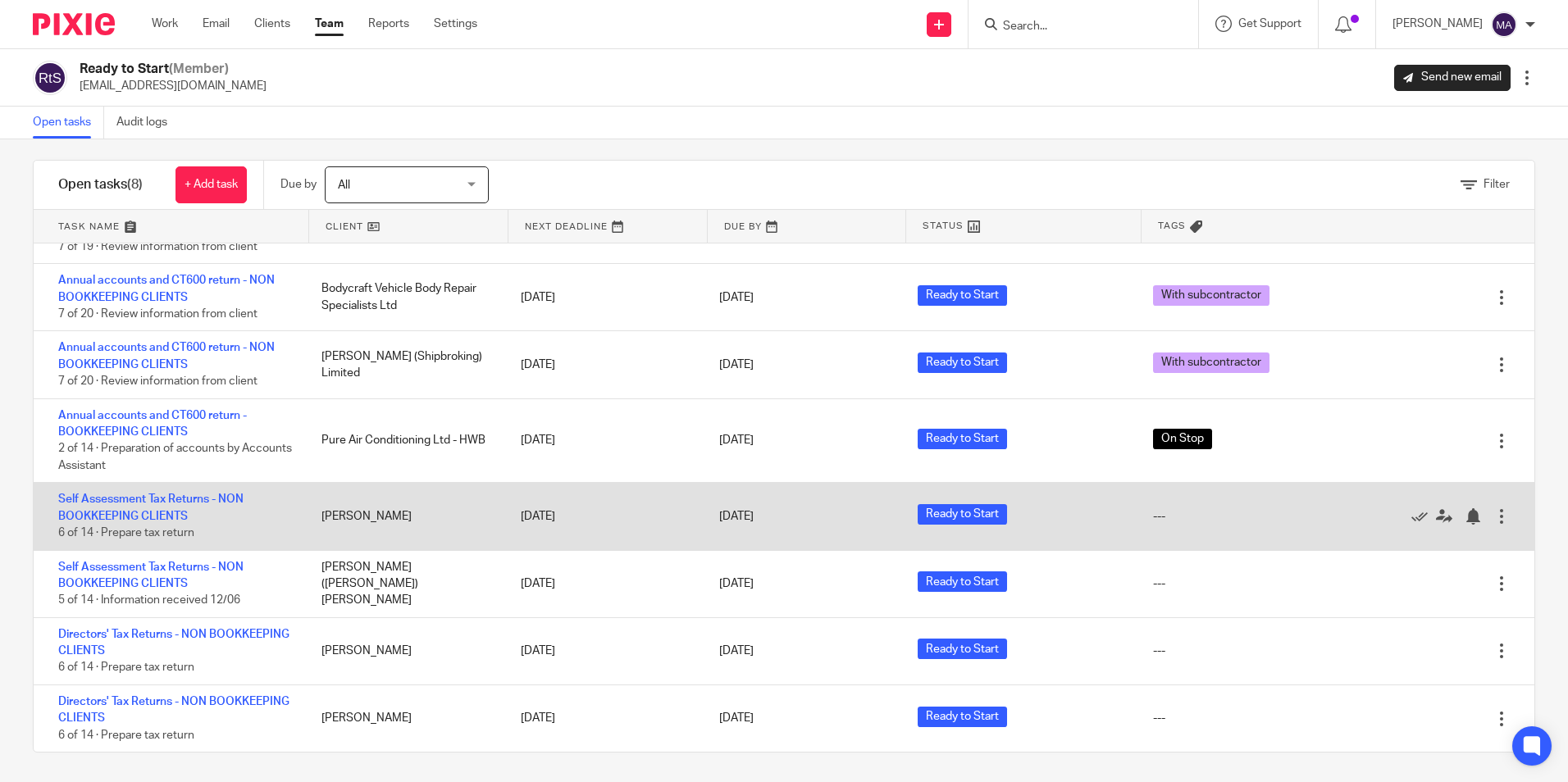
scroll to position [16, 0]
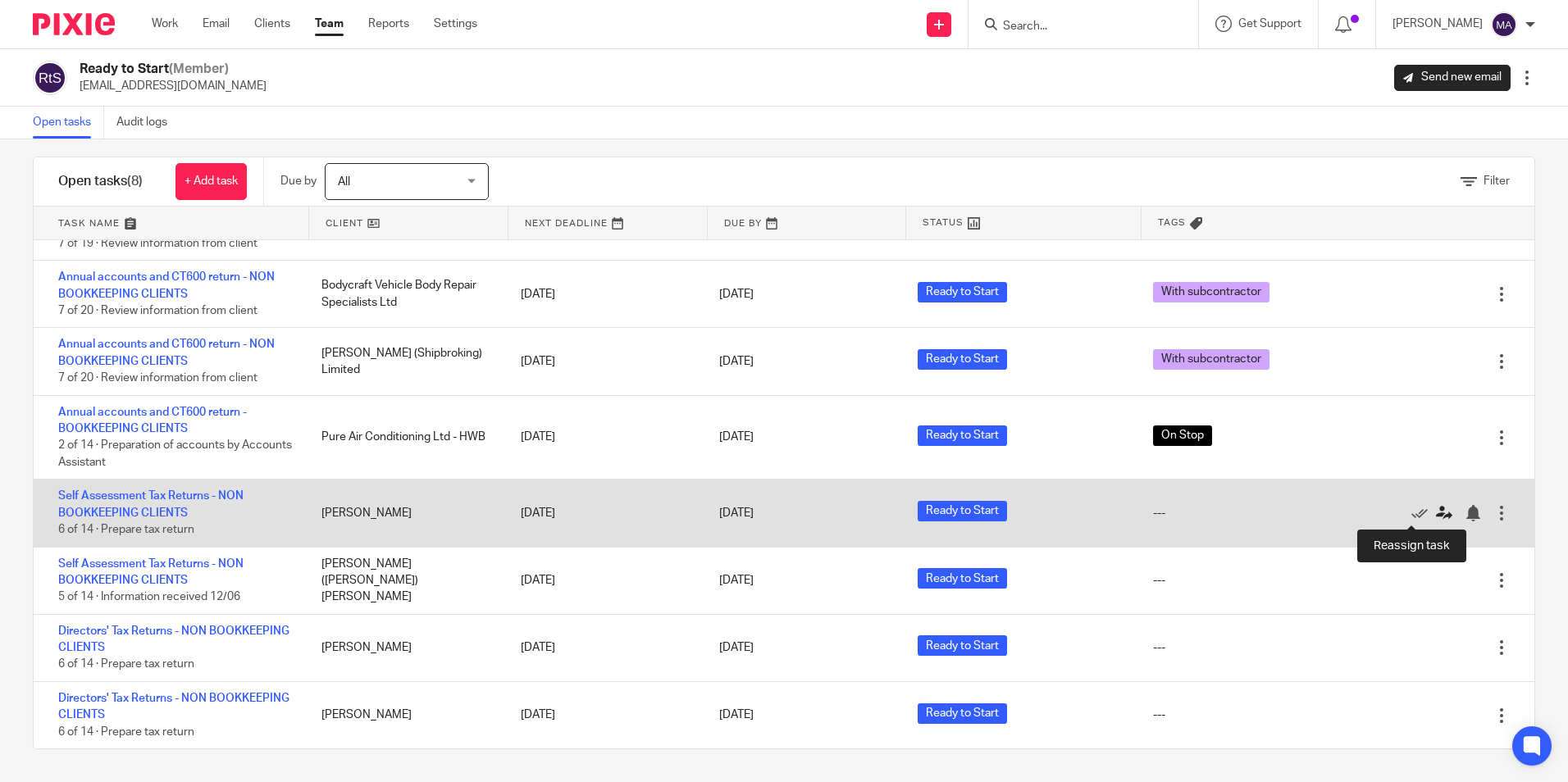
click at [1436, 513] on icon at bounding box center [1444, 513] width 16 height 16
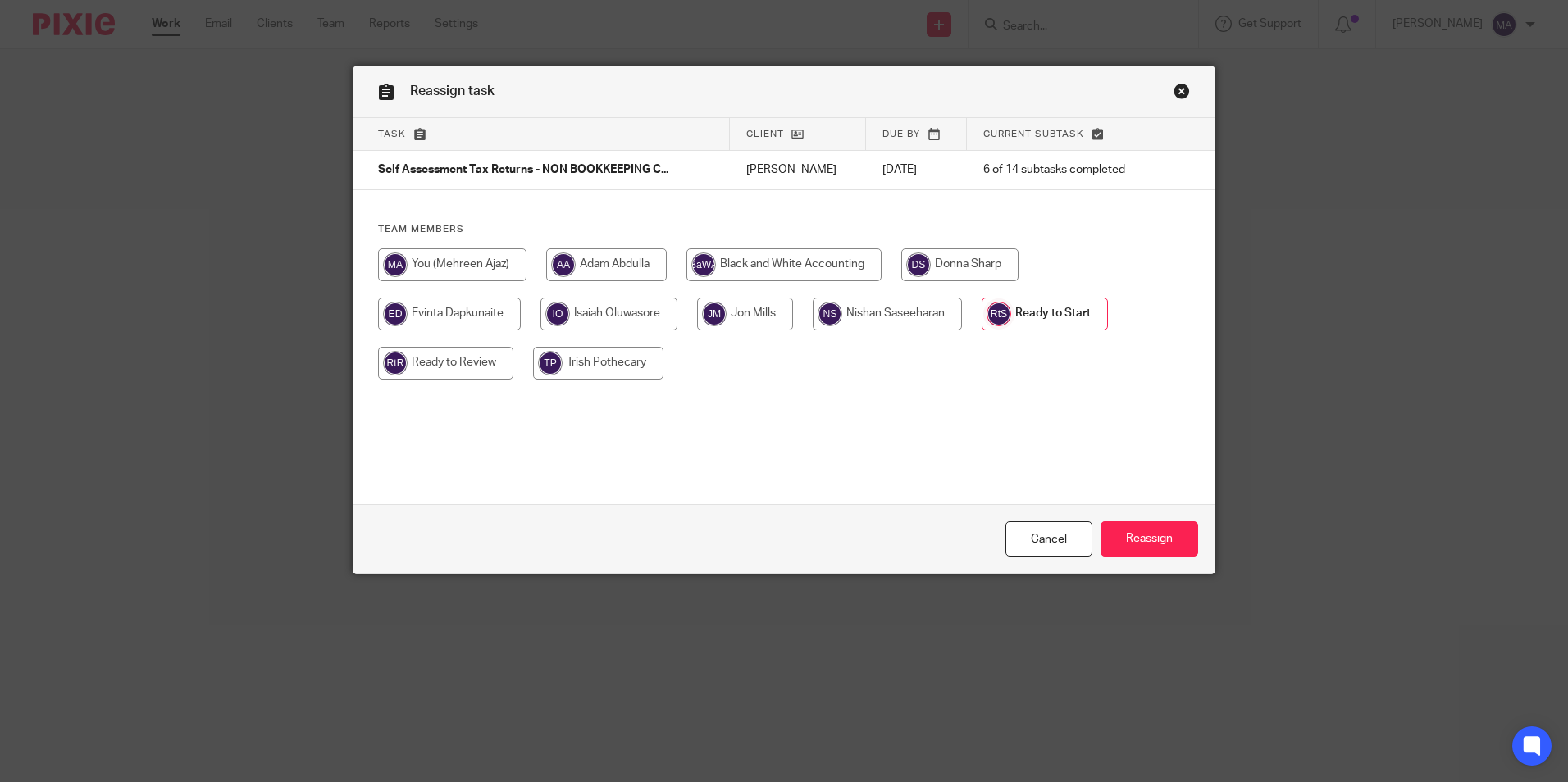
click at [840, 311] on input "radio" at bounding box center [887, 314] width 149 height 33
radio input "true"
click at [1163, 550] on input "Reassign" at bounding box center [1149, 539] width 97 height 35
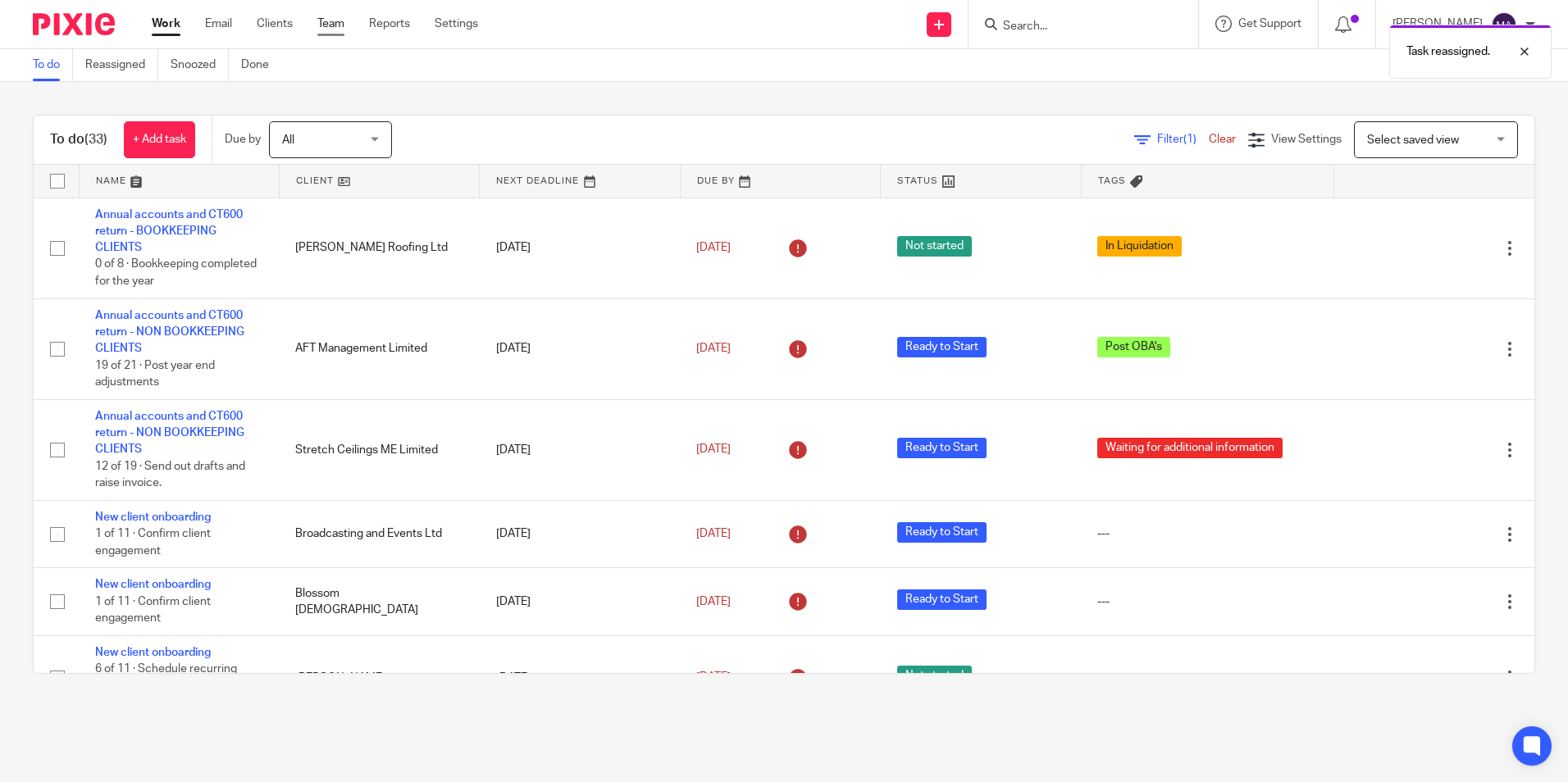
click at [336, 22] on link "Team" at bounding box center [330, 24] width 27 height 16
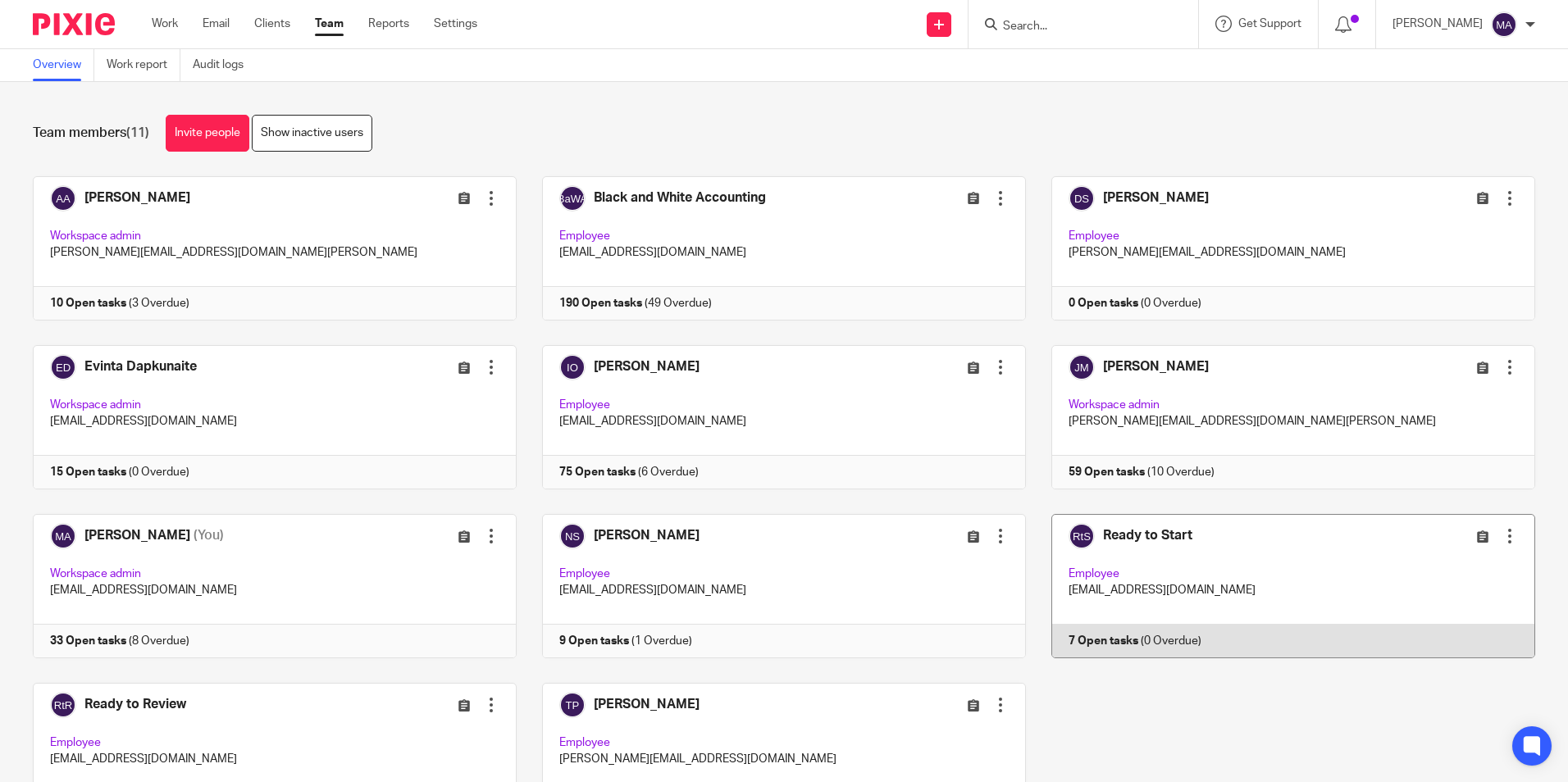
click at [1238, 547] on link at bounding box center [1280, 586] width 509 height 144
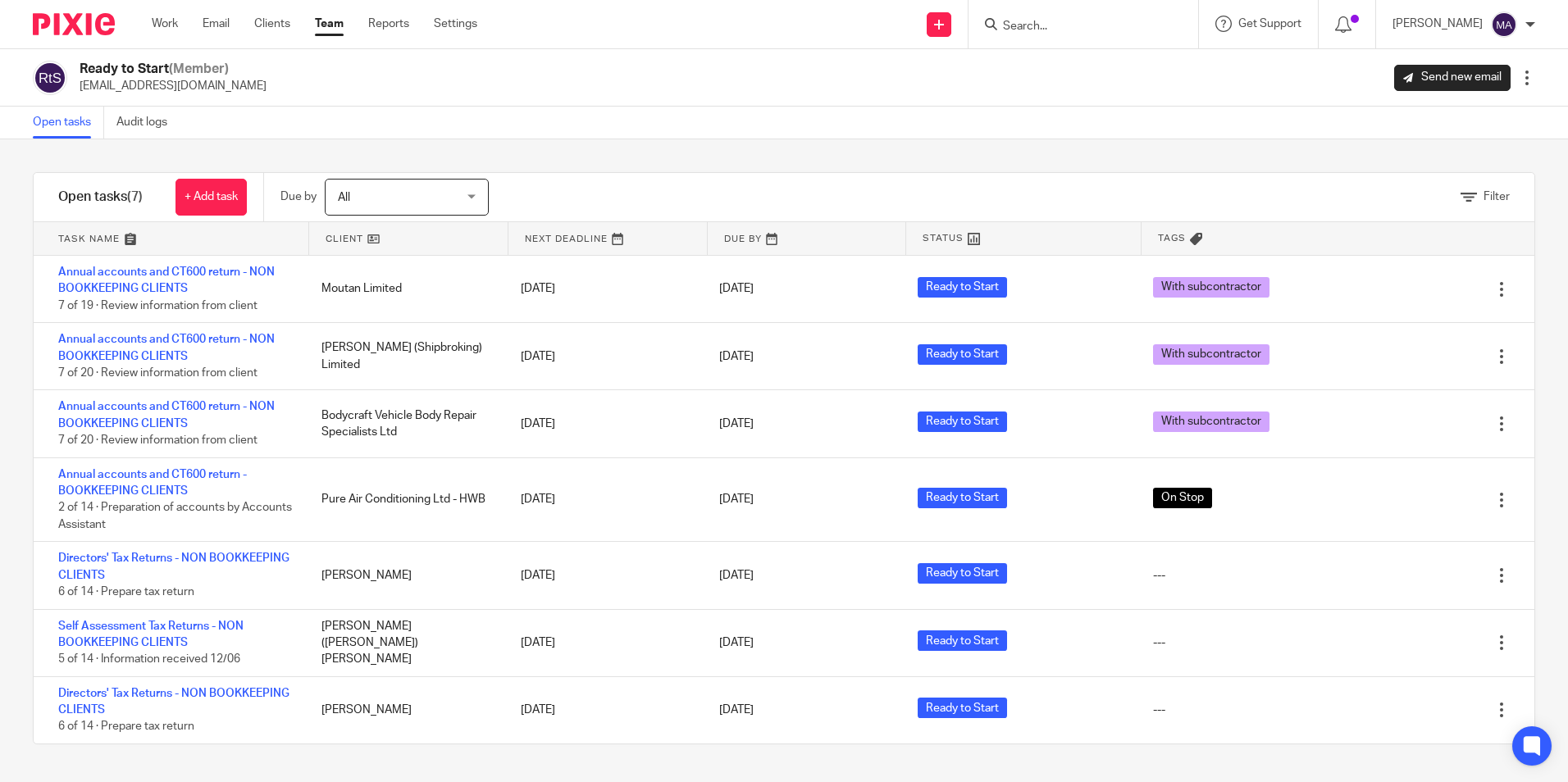
click at [664, 131] on div "Open tasks Audit logs" at bounding box center [784, 123] width 1568 height 33
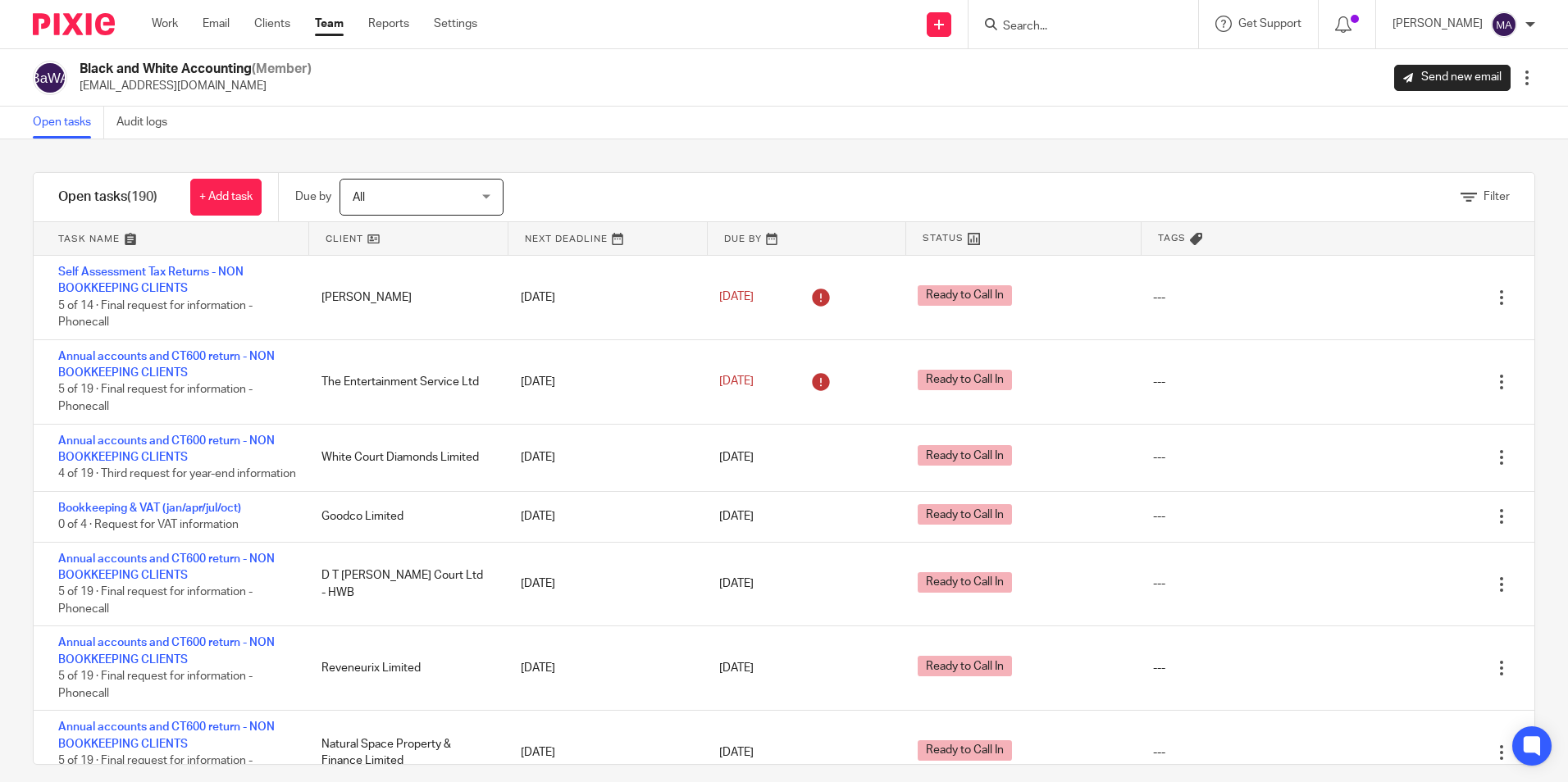
click at [332, 26] on link "Team" at bounding box center [329, 24] width 29 height 16
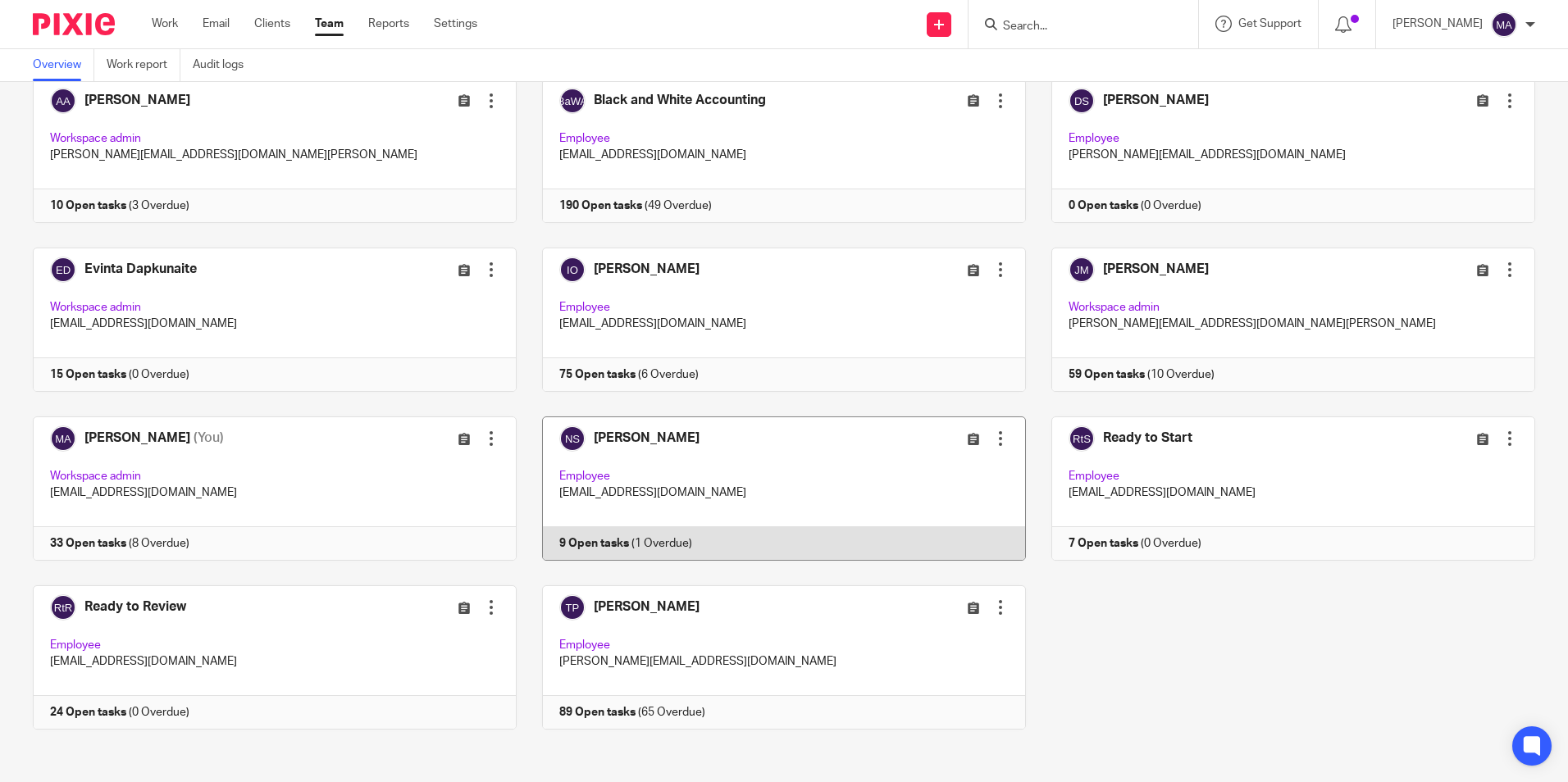
scroll to position [102, 0]
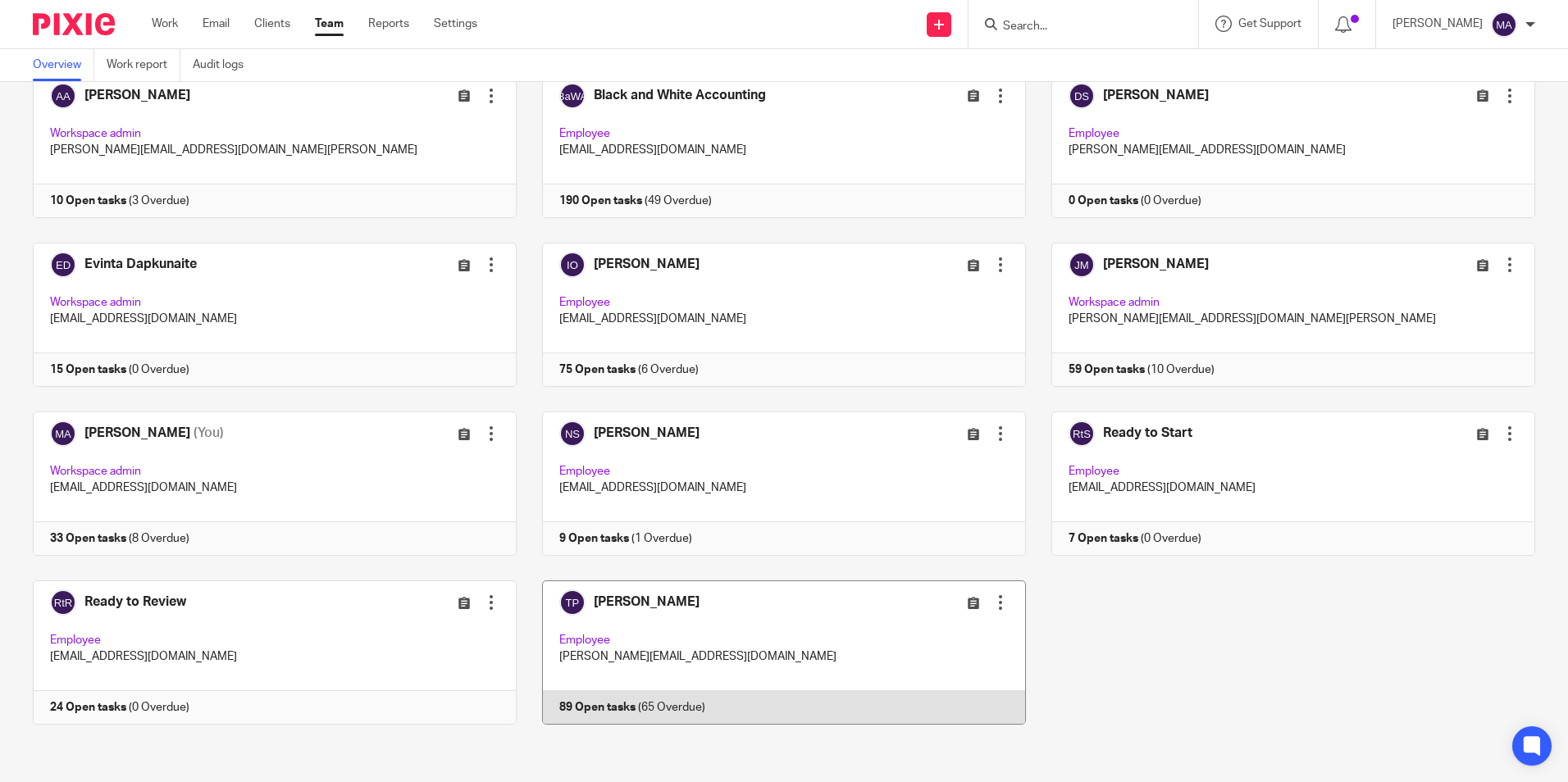
click at [590, 597] on link at bounding box center [771, 653] width 509 height 144
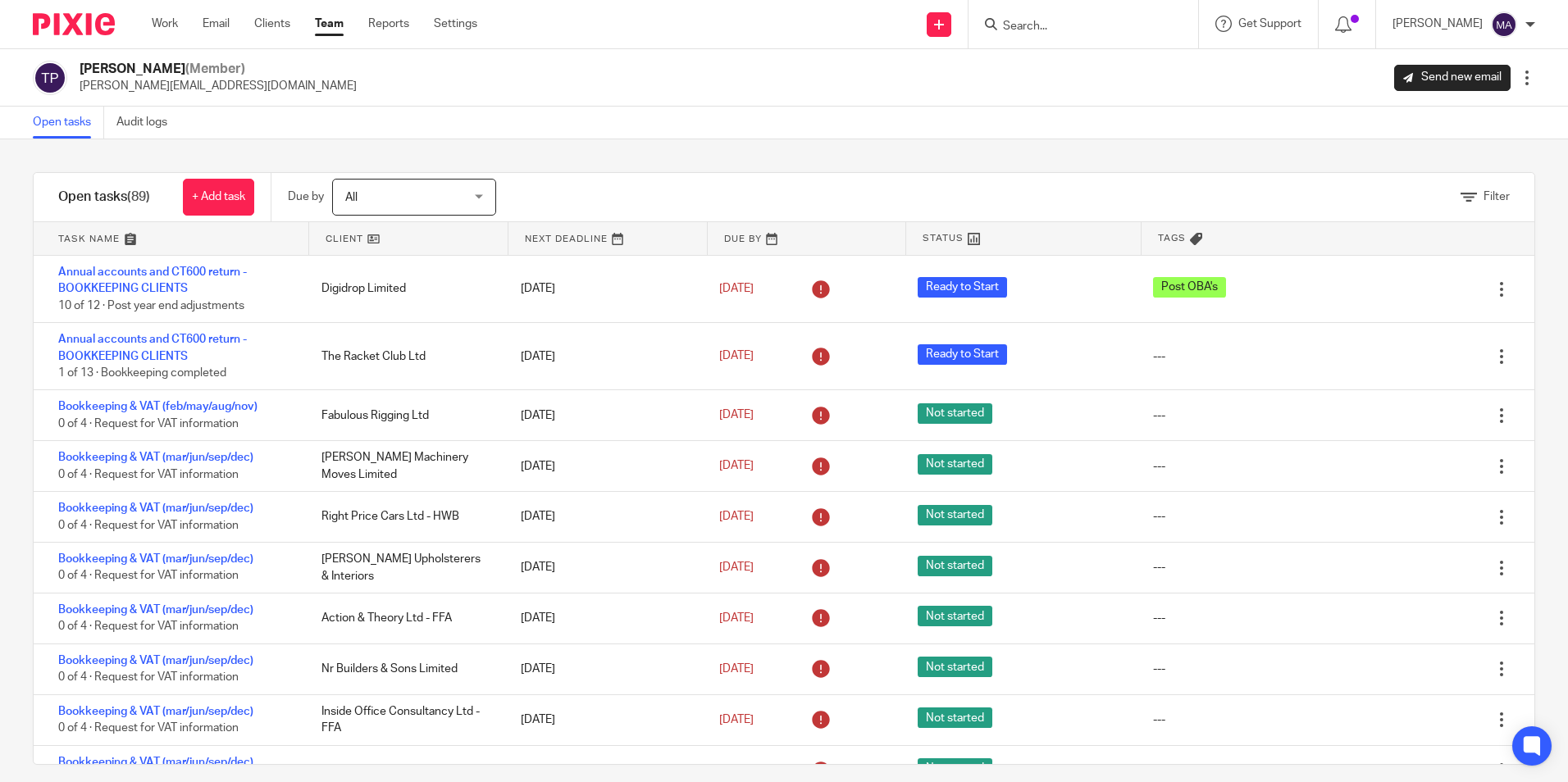
click at [330, 18] on link "Team" at bounding box center [329, 24] width 29 height 16
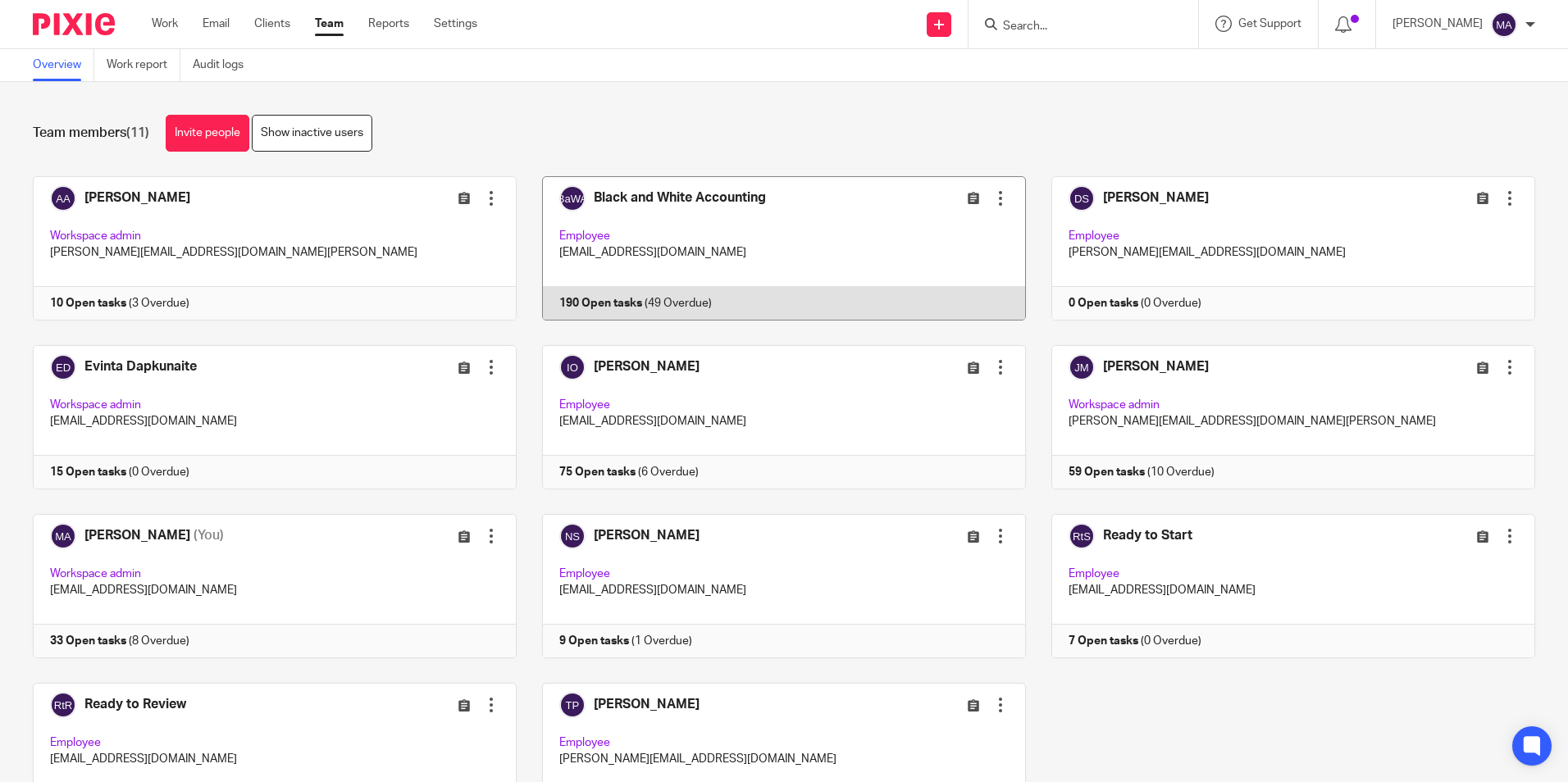
click at [667, 191] on link at bounding box center [771, 248] width 509 height 144
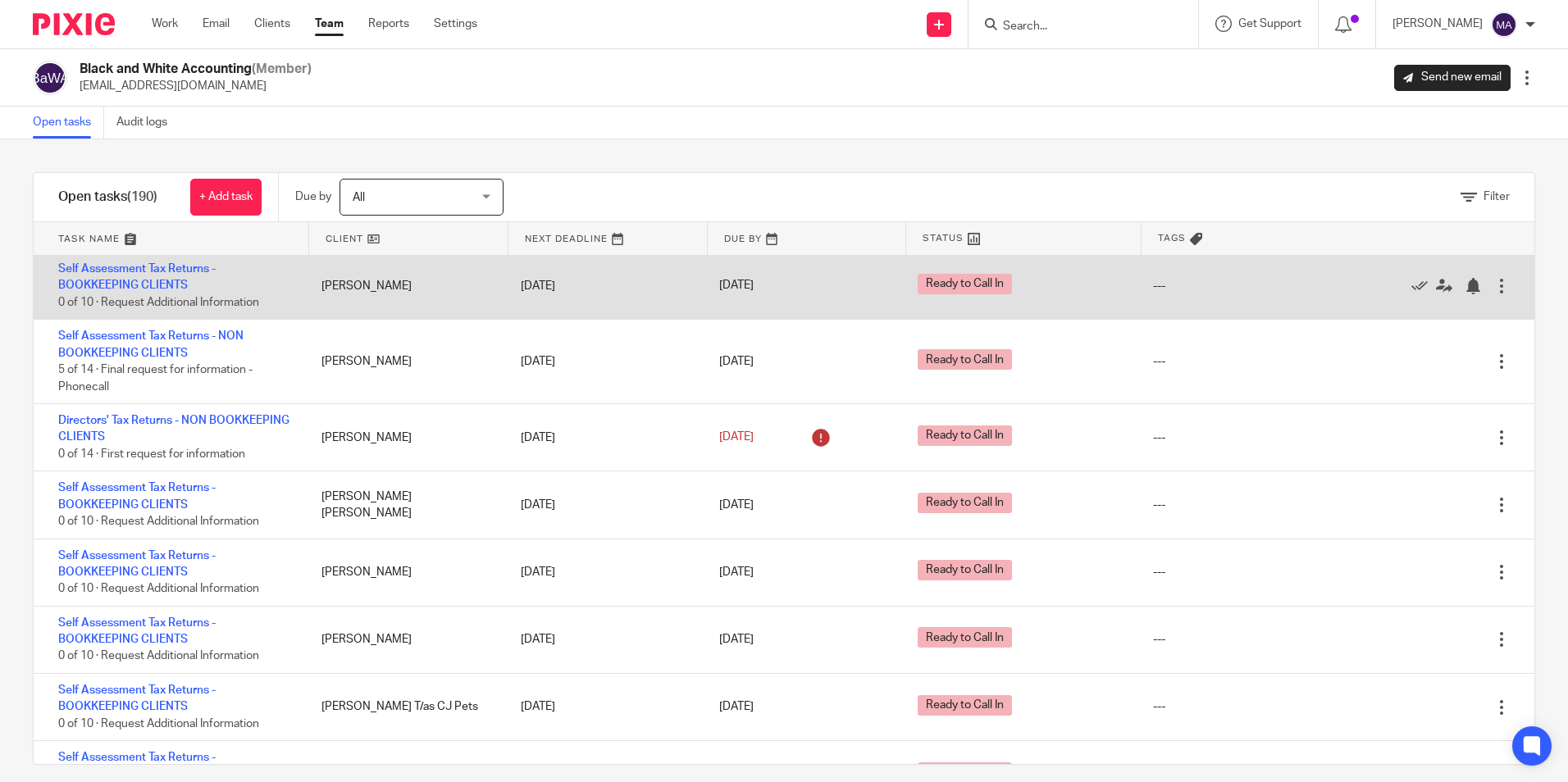
scroll to position [7791, 0]
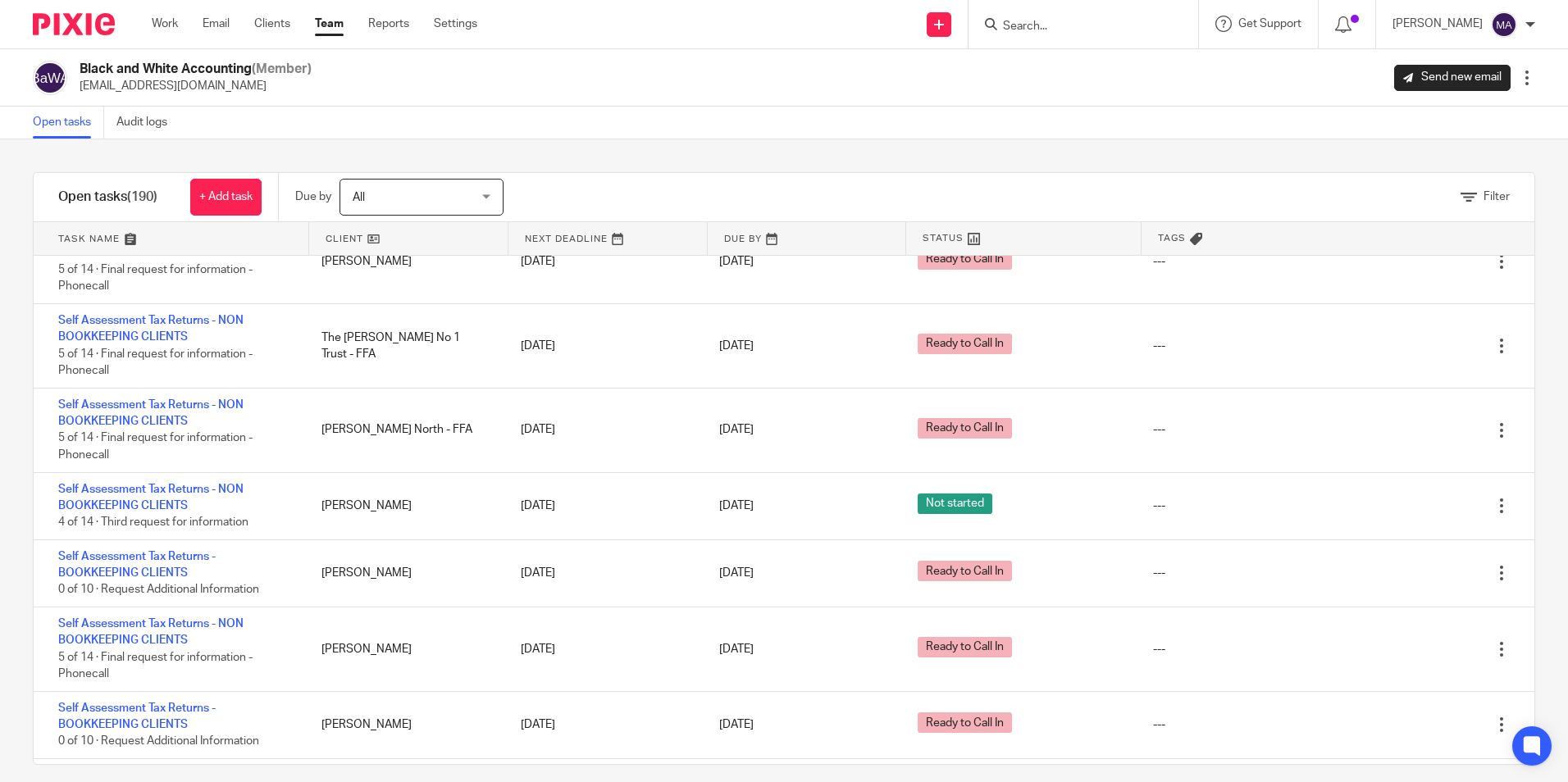
click at [1074, 21] on input "Search" at bounding box center [1074, 27] width 147 height 15
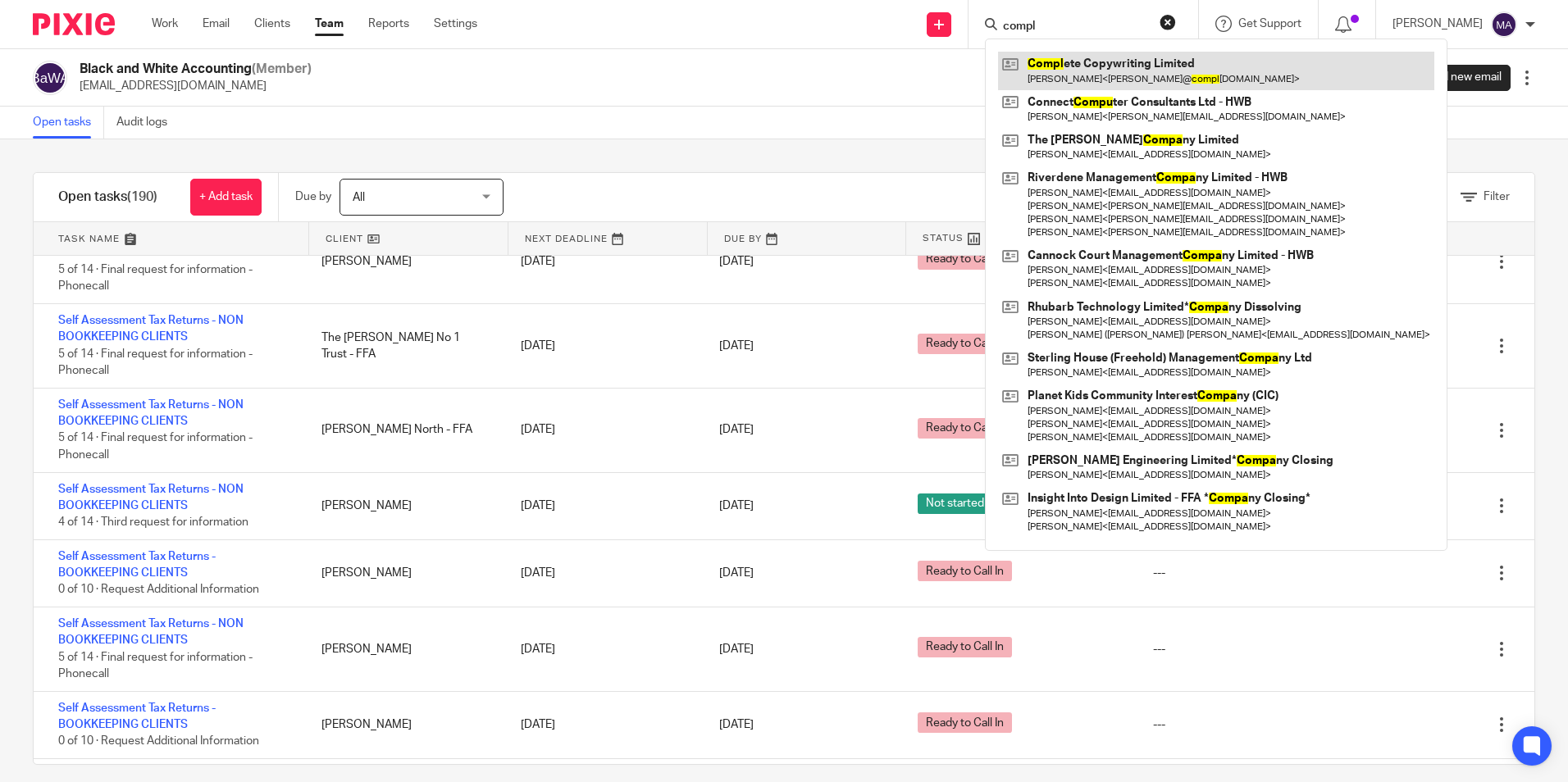
type input "compl"
click at [1219, 75] on link at bounding box center [1215, 71] width 436 height 38
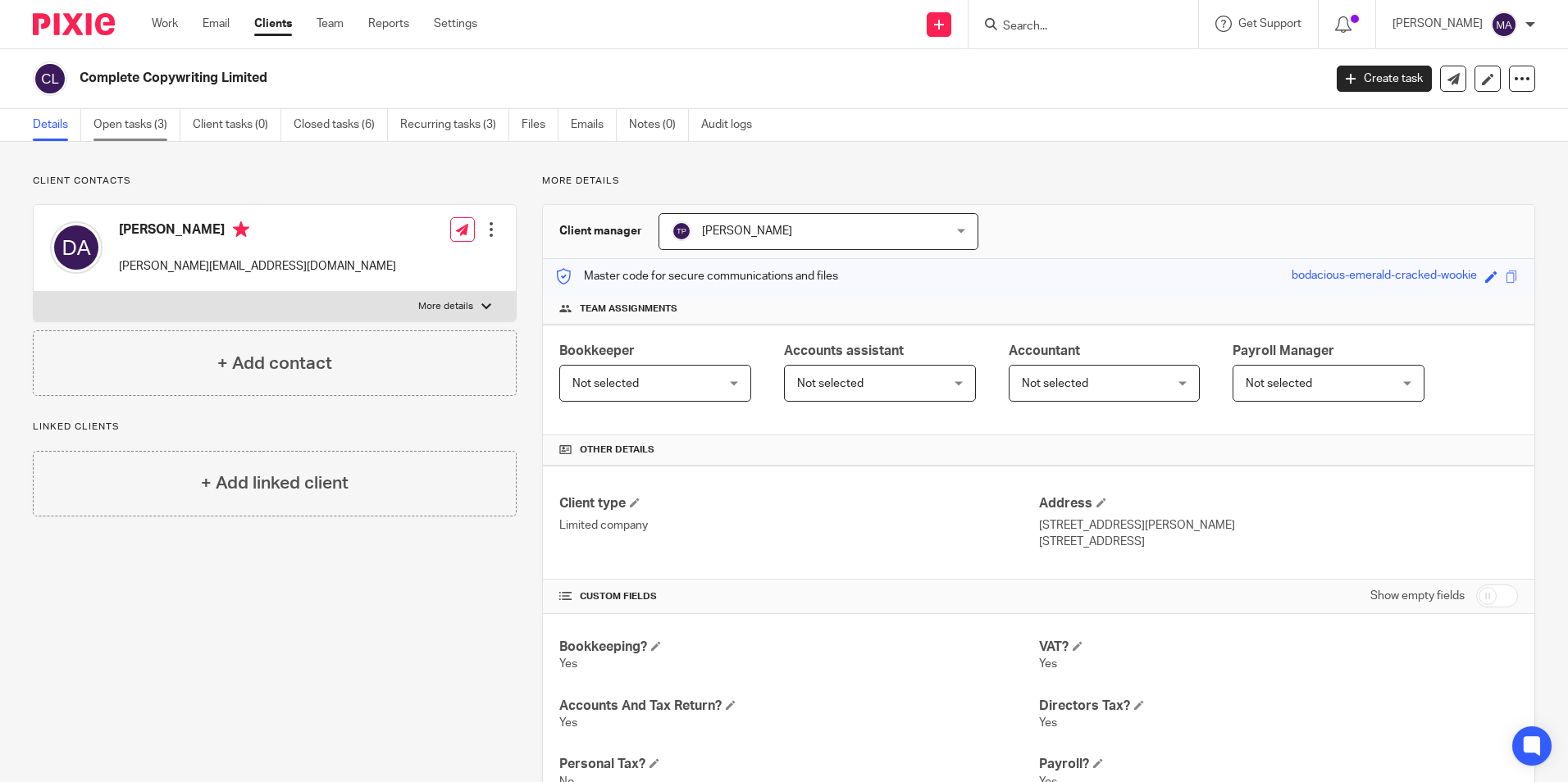
click at [135, 116] on link "Open tasks (3)" at bounding box center [136, 124] width 87 height 32
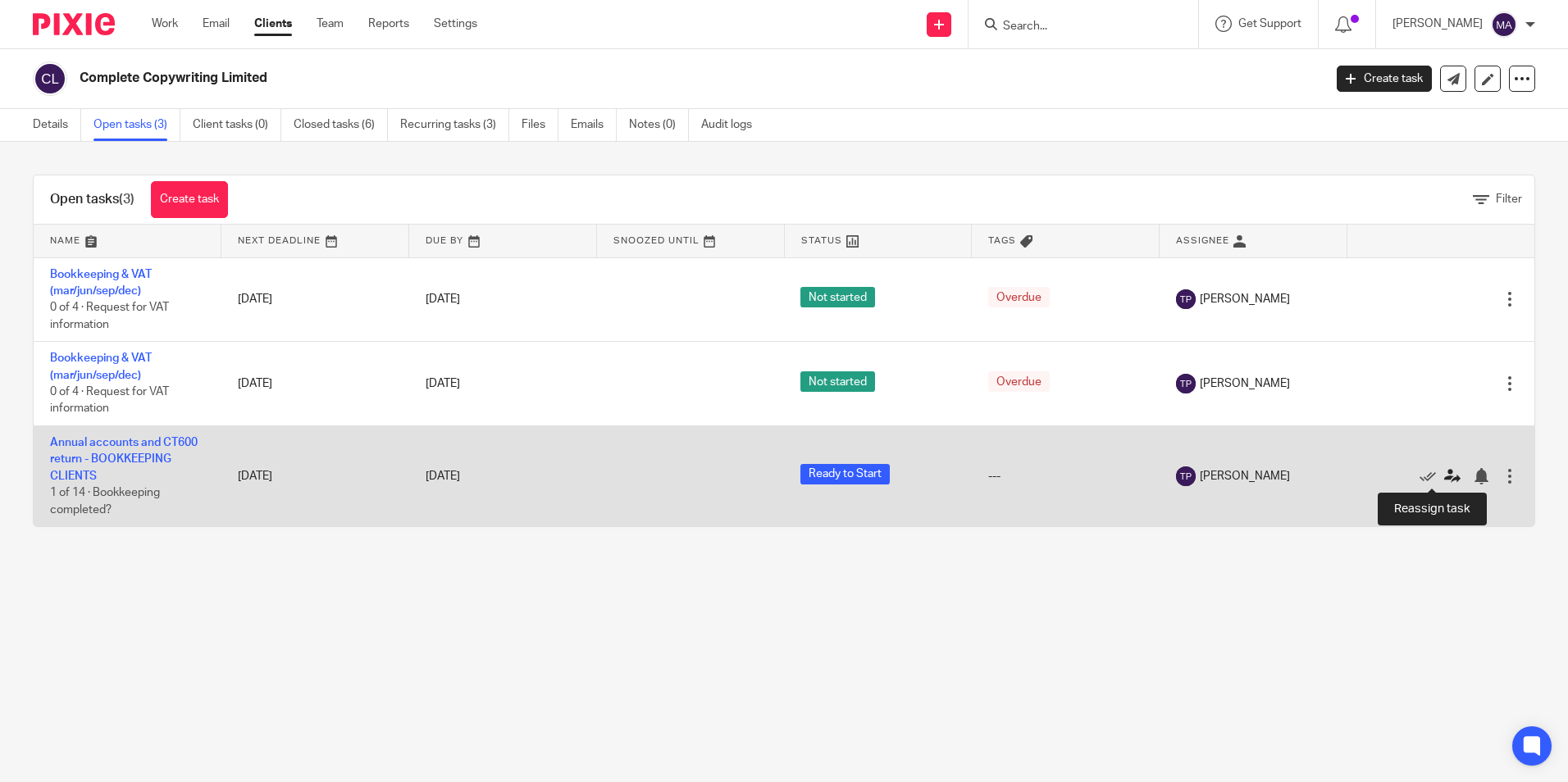
click at [1444, 472] on icon at bounding box center [1453, 476] width 16 height 16
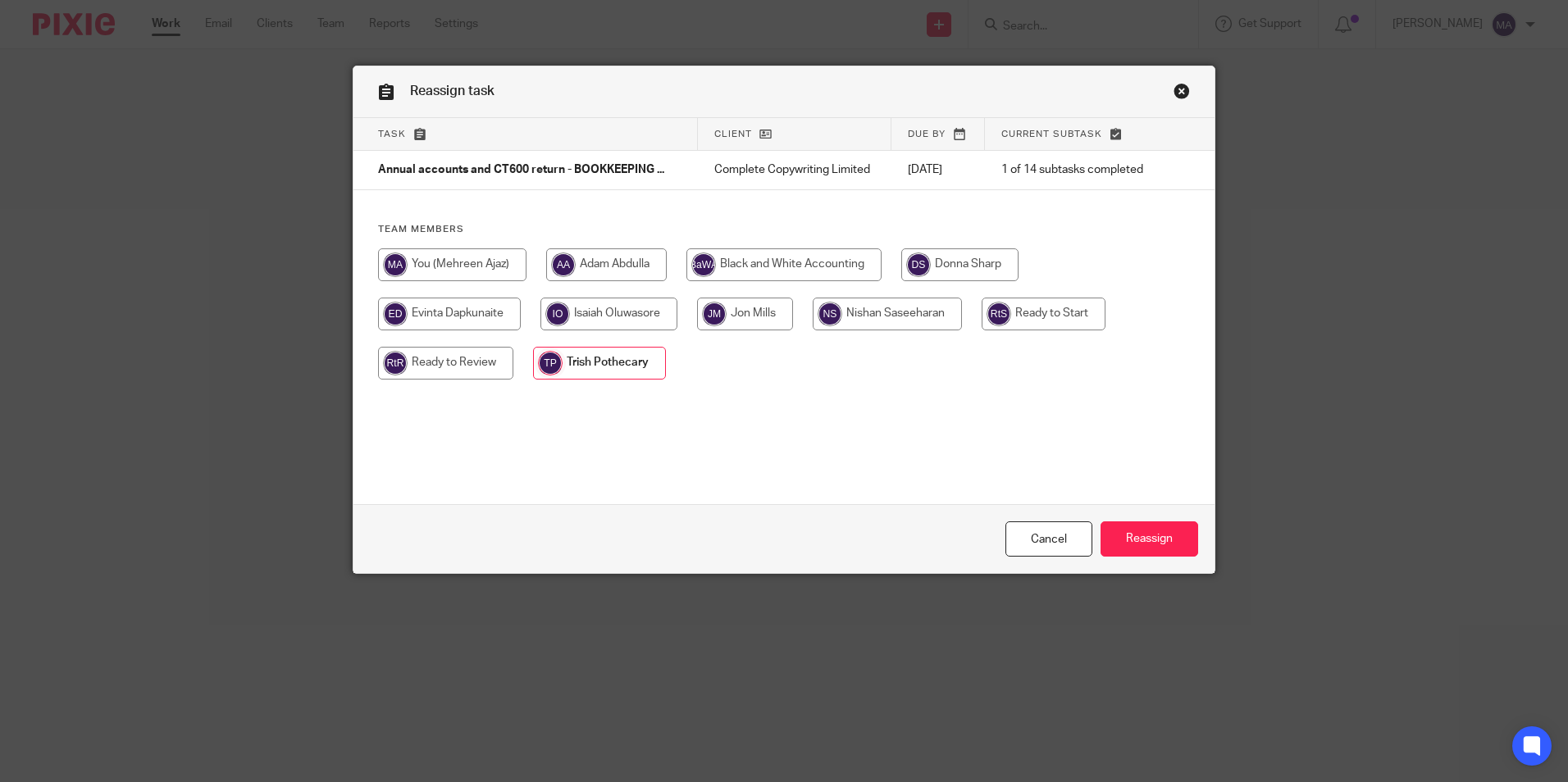
click at [890, 308] on input "radio" at bounding box center [887, 314] width 149 height 33
radio input "true"
click at [1160, 536] on input "Reassign" at bounding box center [1149, 539] width 97 height 35
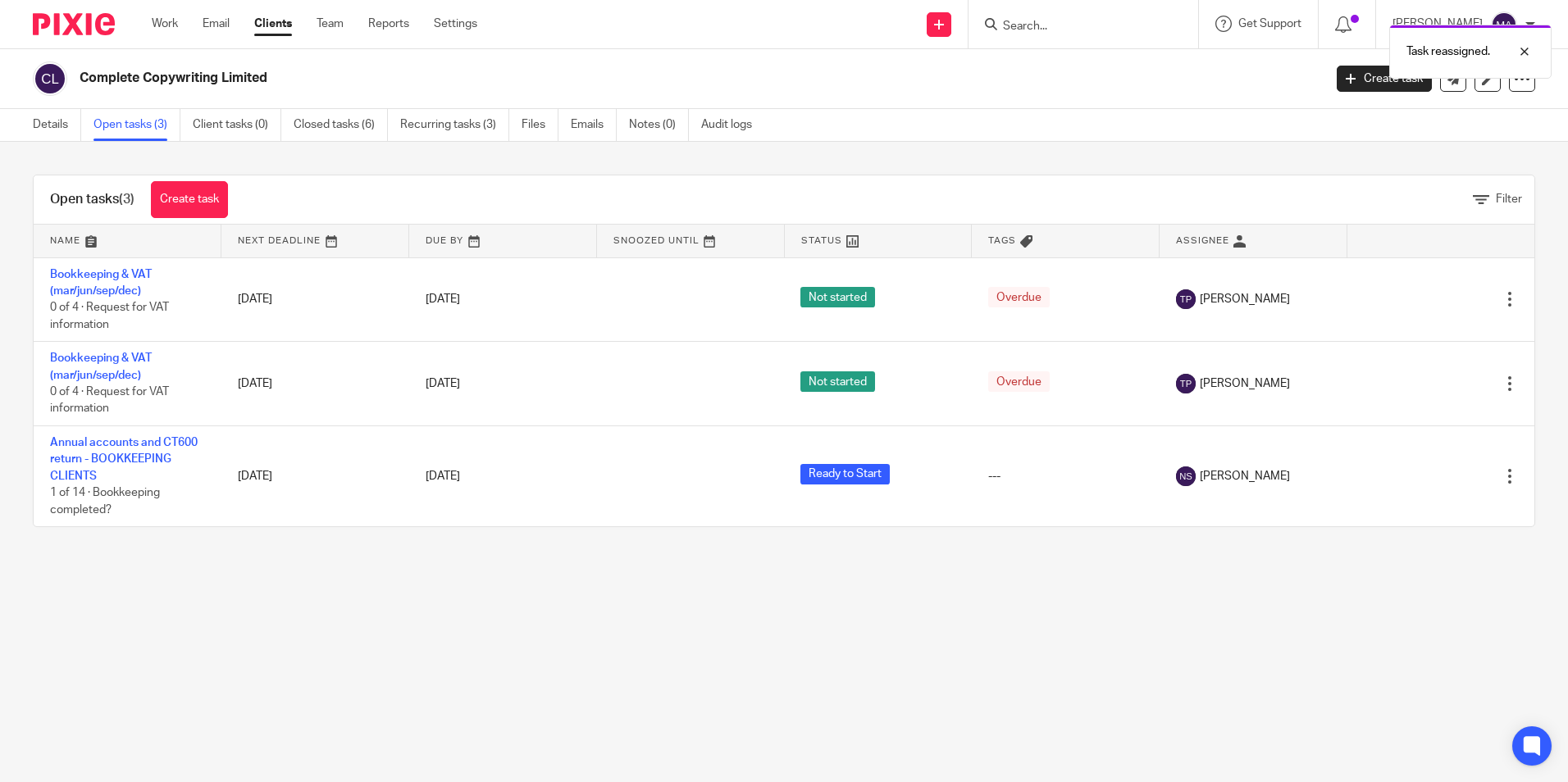
click at [1058, 30] on div "Task reassigned." at bounding box center [1168, 48] width 768 height 63
click at [1046, 33] on div "Task reassigned." at bounding box center [1168, 48] width 768 height 63
click at [1057, 26] on div "Task reassigned." at bounding box center [1168, 48] width 768 height 63
click at [1045, 29] on input "Search" at bounding box center [1074, 27] width 147 height 15
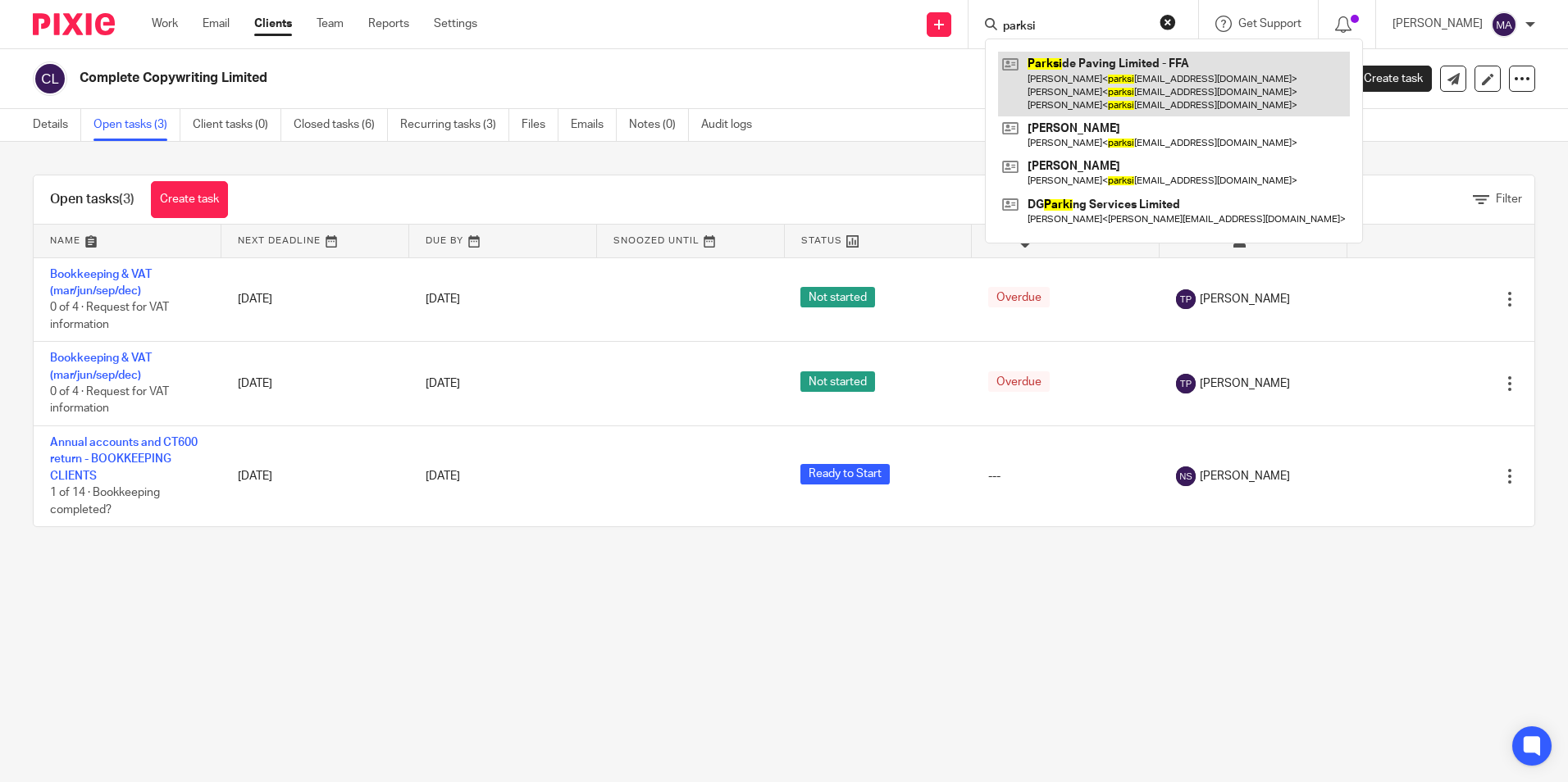
type input "parksi"
click at [1136, 96] on link at bounding box center [1173, 84] width 352 height 65
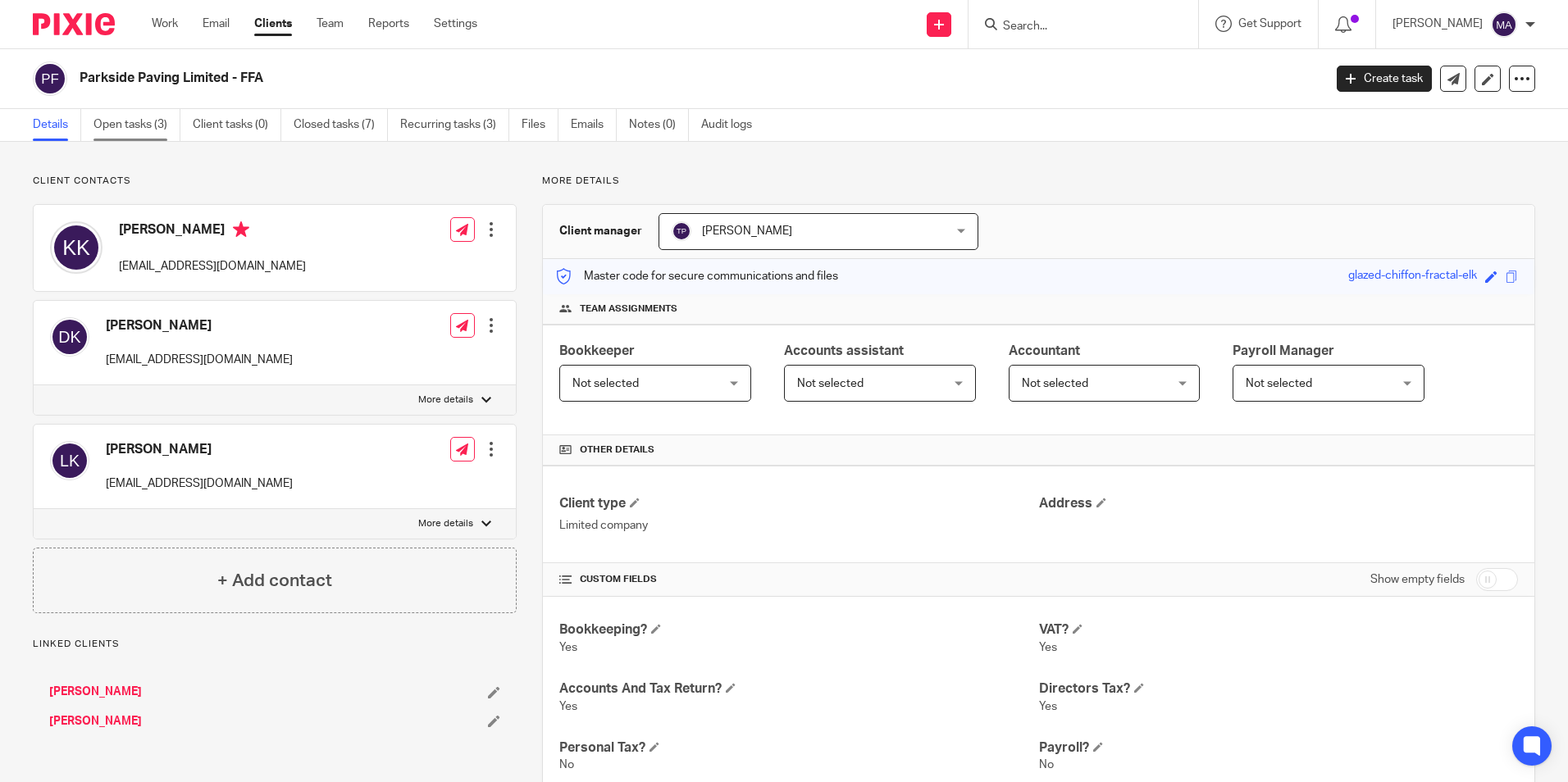
click at [128, 129] on link "Open tasks (3)" at bounding box center [136, 124] width 87 height 32
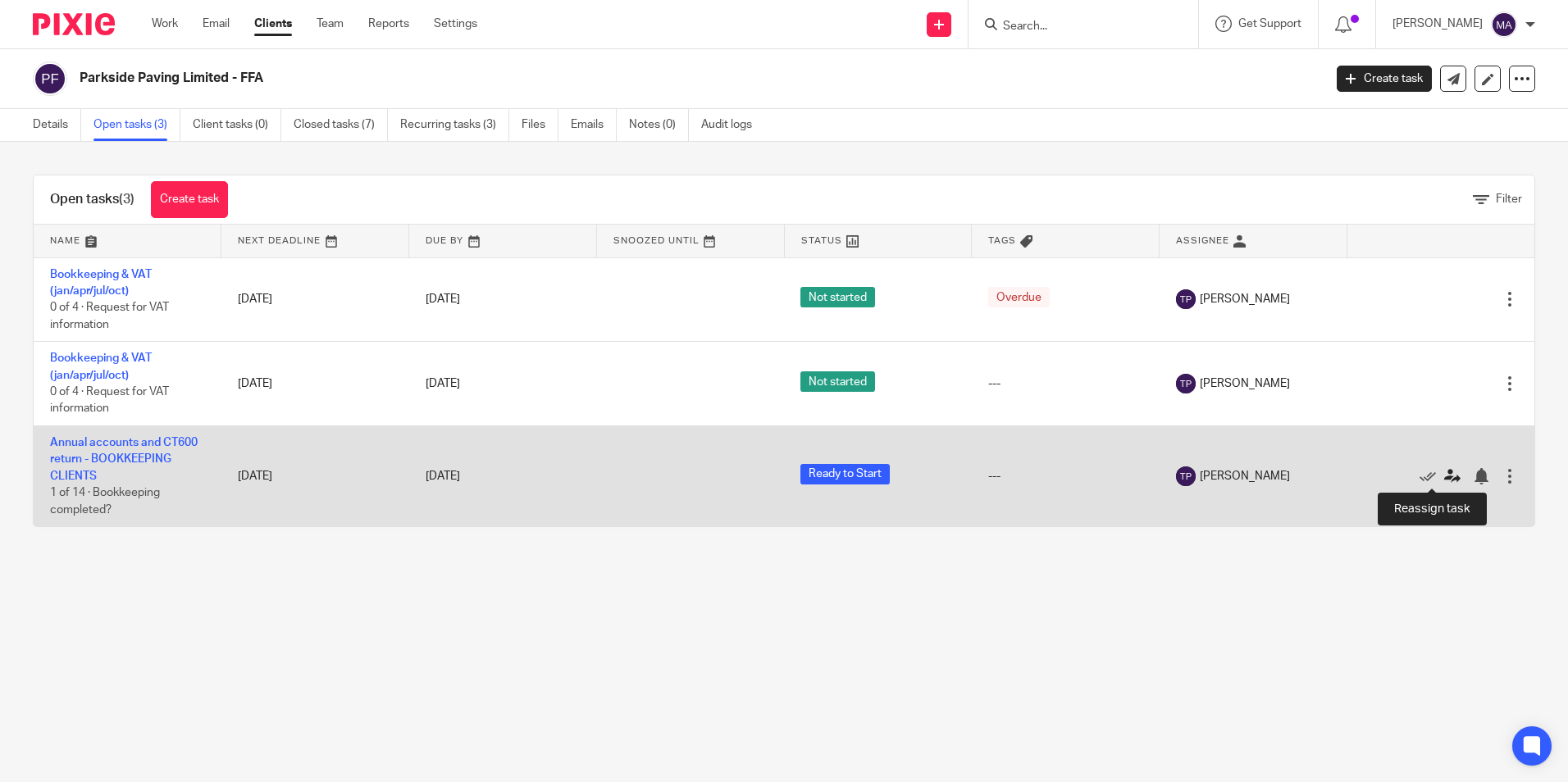
click at [1444, 475] on icon at bounding box center [1453, 476] width 16 height 16
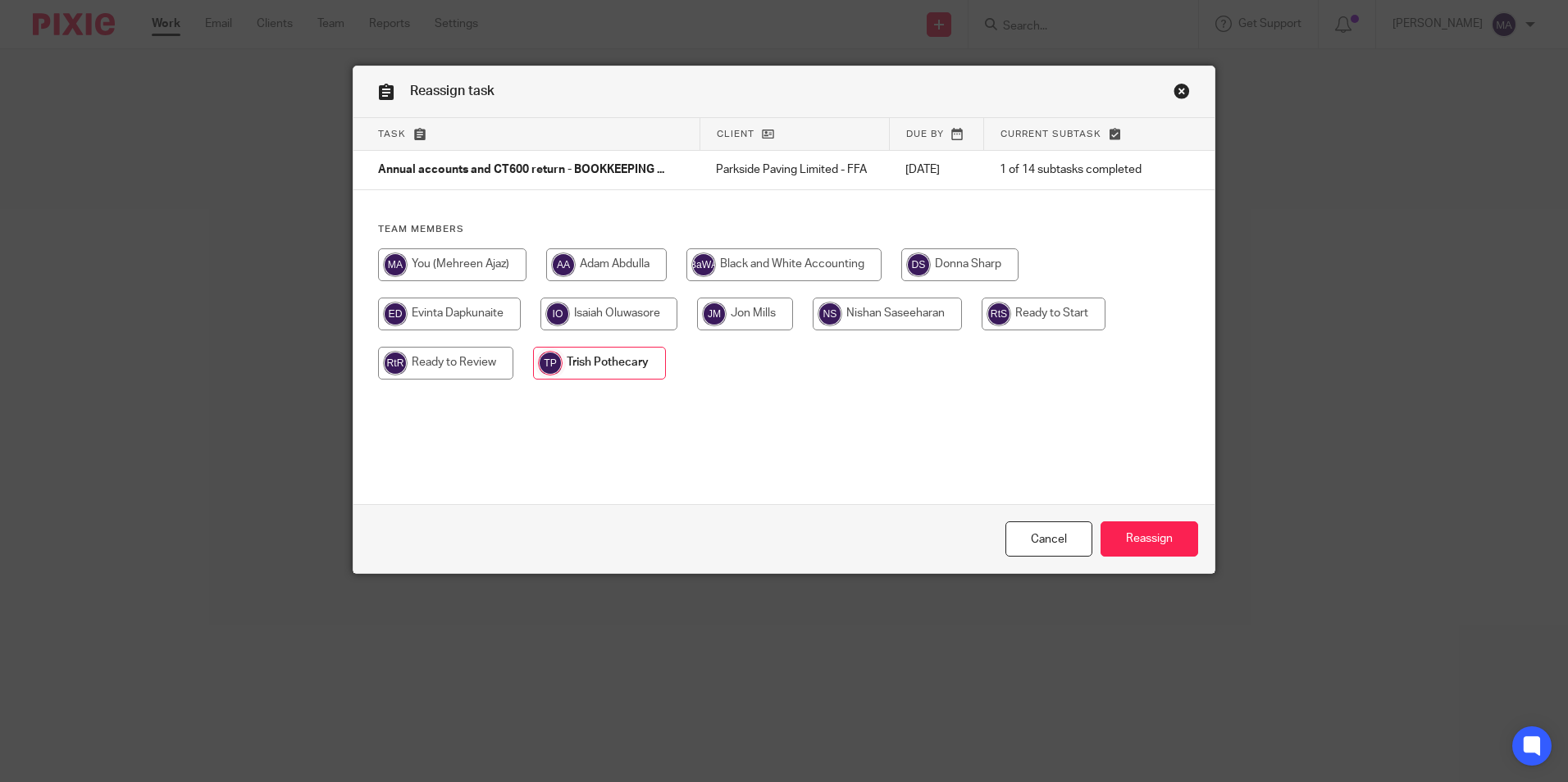
click at [888, 315] on input "radio" at bounding box center [887, 314] width 149 height 33
radio input "true"
click at [1174, 539] on input "Reassign" at bounding box center [1149, 539] width 97 height 35
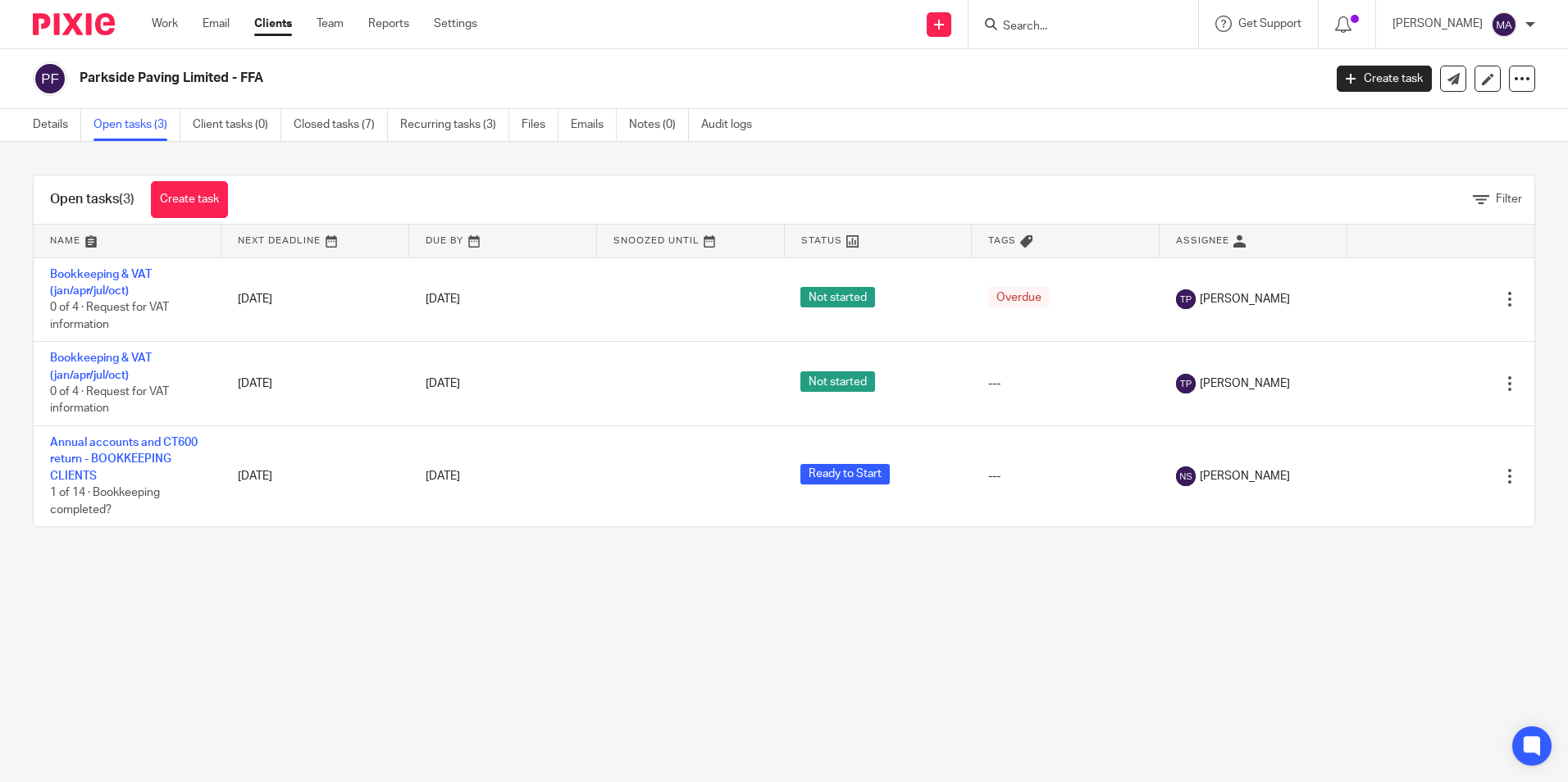
click at [1004, 600] on main "Parkside Paving Limited - FFA Create task Update from Companies House Export da…" at bounding box center [784, 391] width 1568 height 782
